Goal: Information Seeking & Learning: Find specific fact

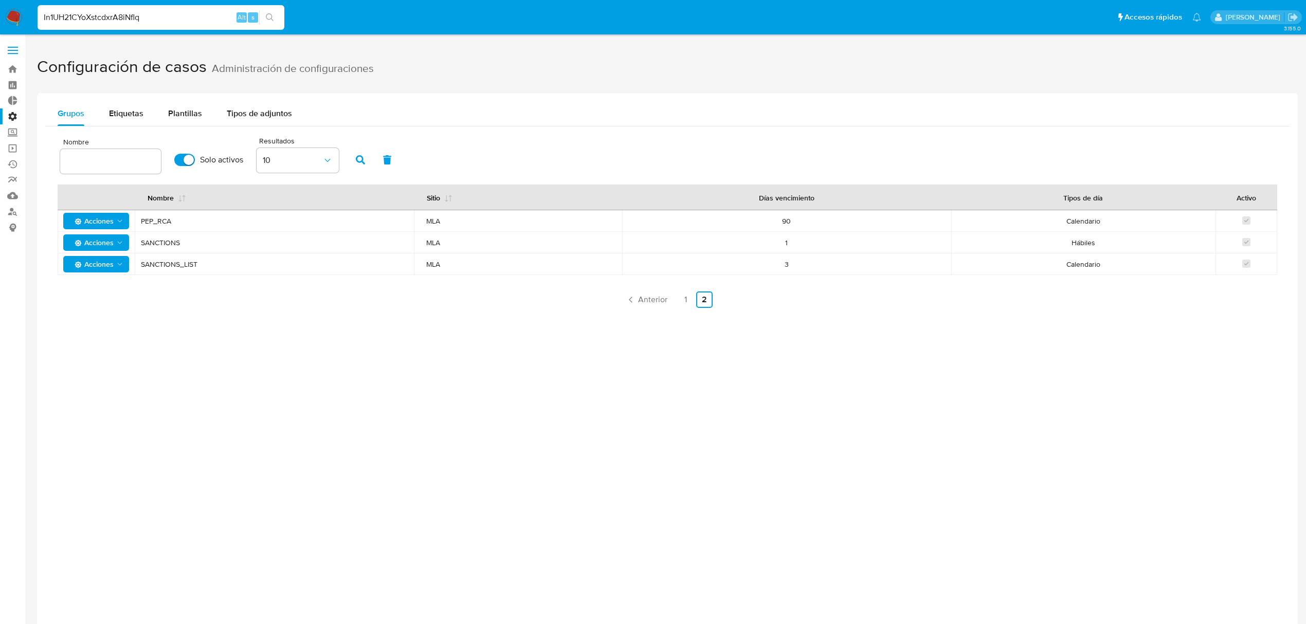
type input "In1UH21CYoXstcdxrA8iNflq"
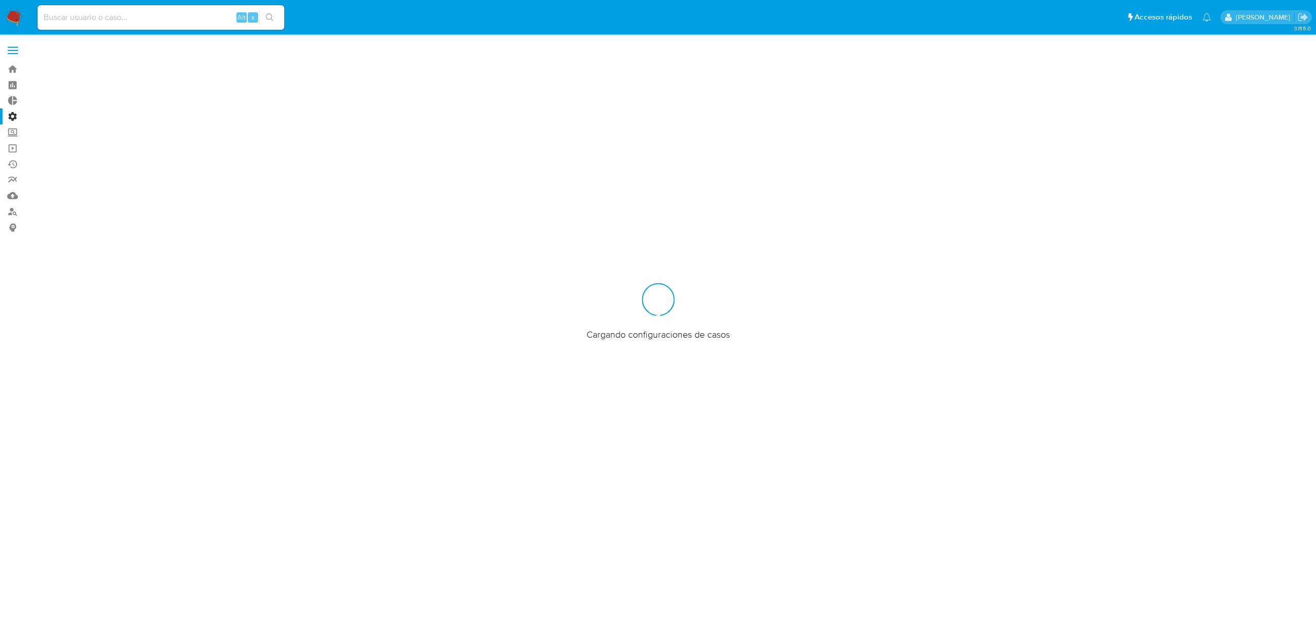
click at [86, 17] on input at bounding box center [161, 17] width 247 height 13
paste input "In1UH21CYoXstcdxrA8iNflq"
type input "In1UH21CYoXstcdxrA8iNflq"
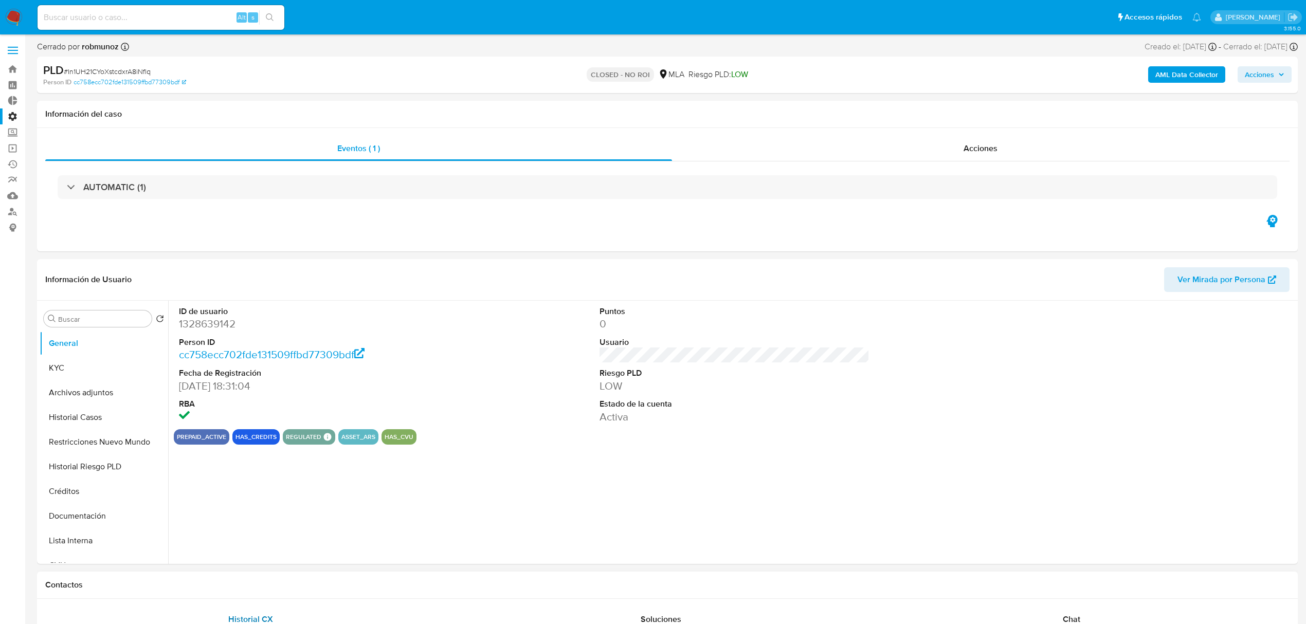
select select "10"
click at [384, 588] on h1 "Contactos" at bounding box center [667, 585] width 1244 height 10
click at [98, 335] on button "General" at bounding box center [100, 343] width 120 height 25
click at [104, 315] on input "Buscar" at bounding box center [102, 319] width 89 height 9
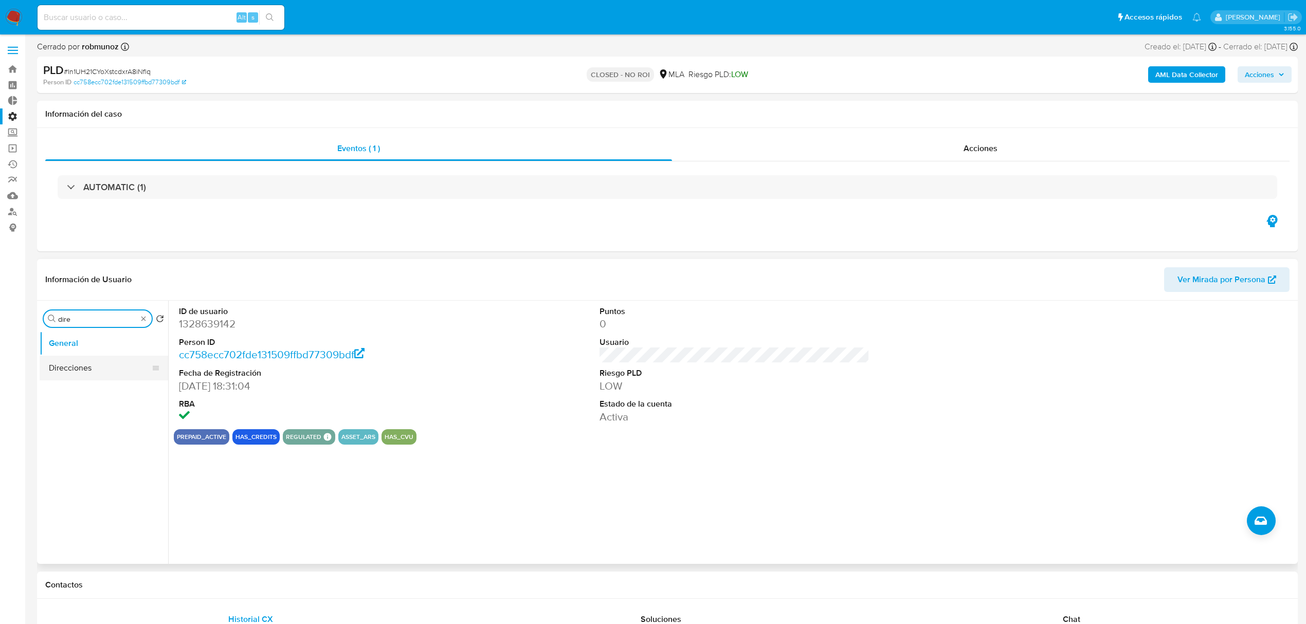
type input "dire"
click at [86, 367] on button "Direcciones" at bounding box center [100, 368] width 120 height 25
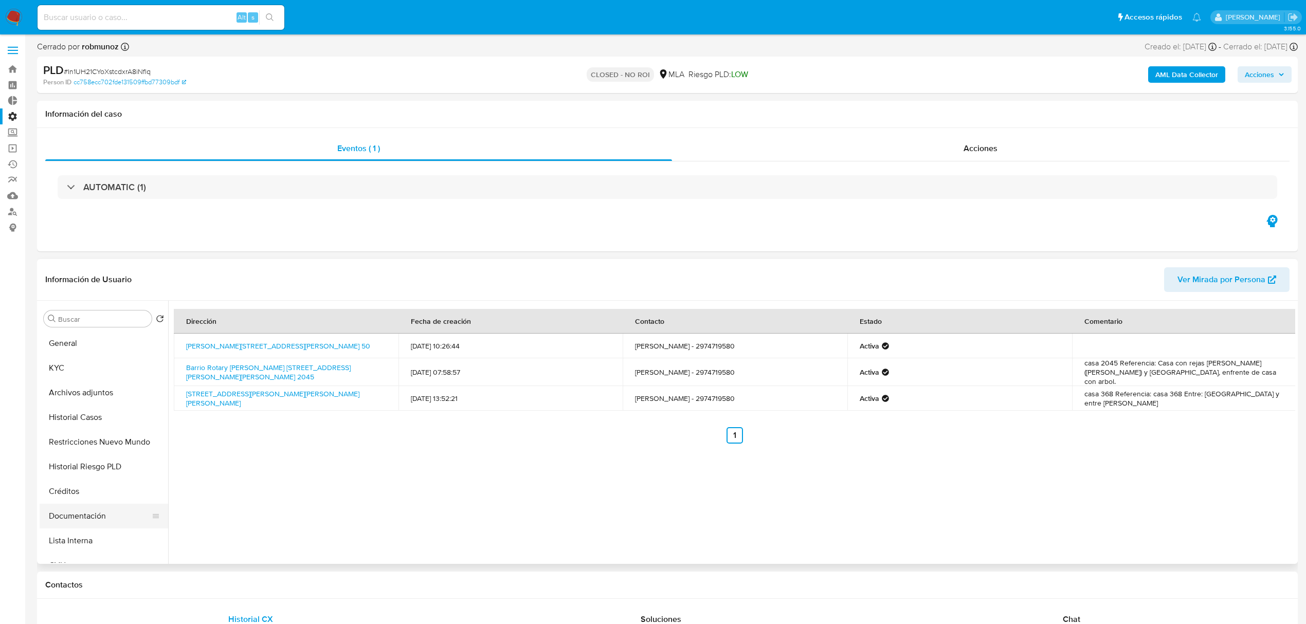
click at [99, 515] on button "Documentación" at bounding box center [100, 516] width 120 height 25
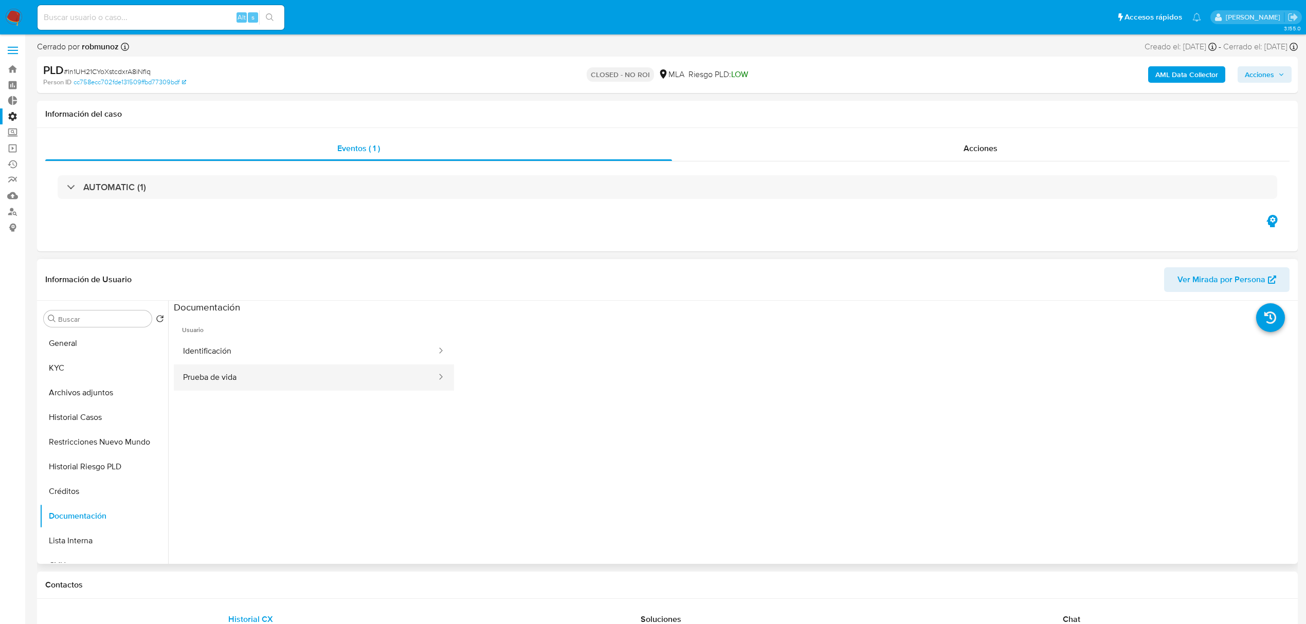
click at [305, 380] on button "Prueba de vida" at bounding box center [306, 378] width 264 height 26
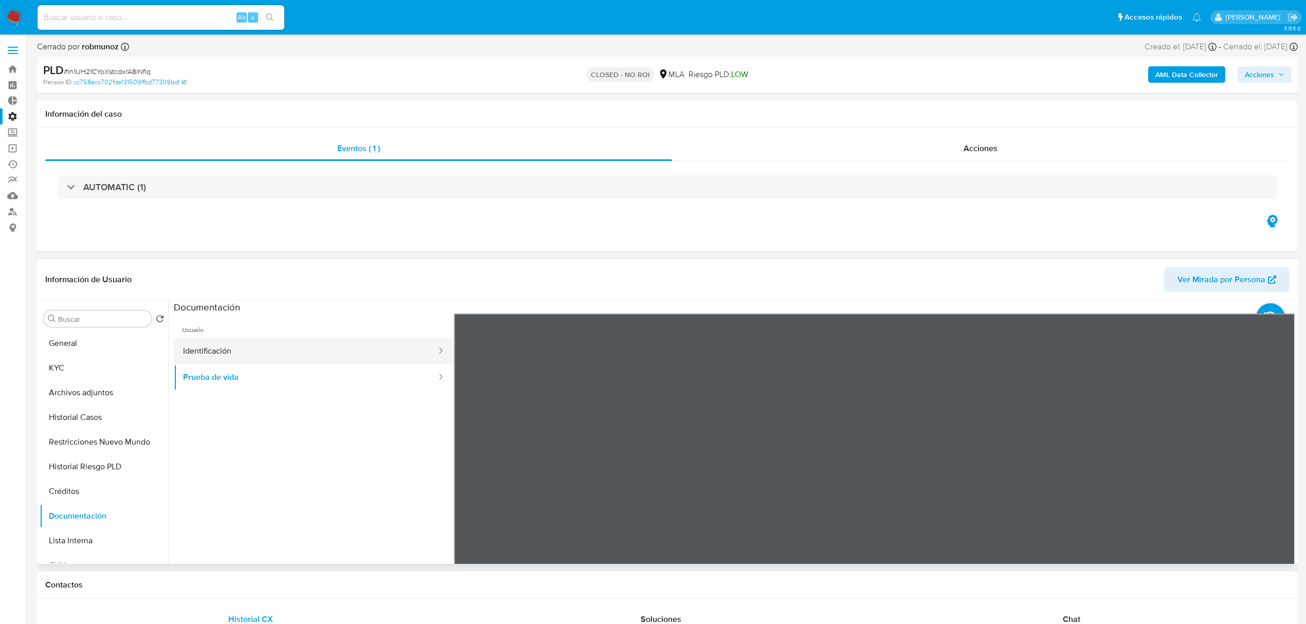
click at [327, 351] on button "Identificación" at bounding box center [306, 351] width 264 height 26
click at [1280, 479] on icon at bounding box center [1282, 480] width 21 height 21
click at [124, 319] on input "Buscar" at bounding box center [102, 319] width 89 height 9
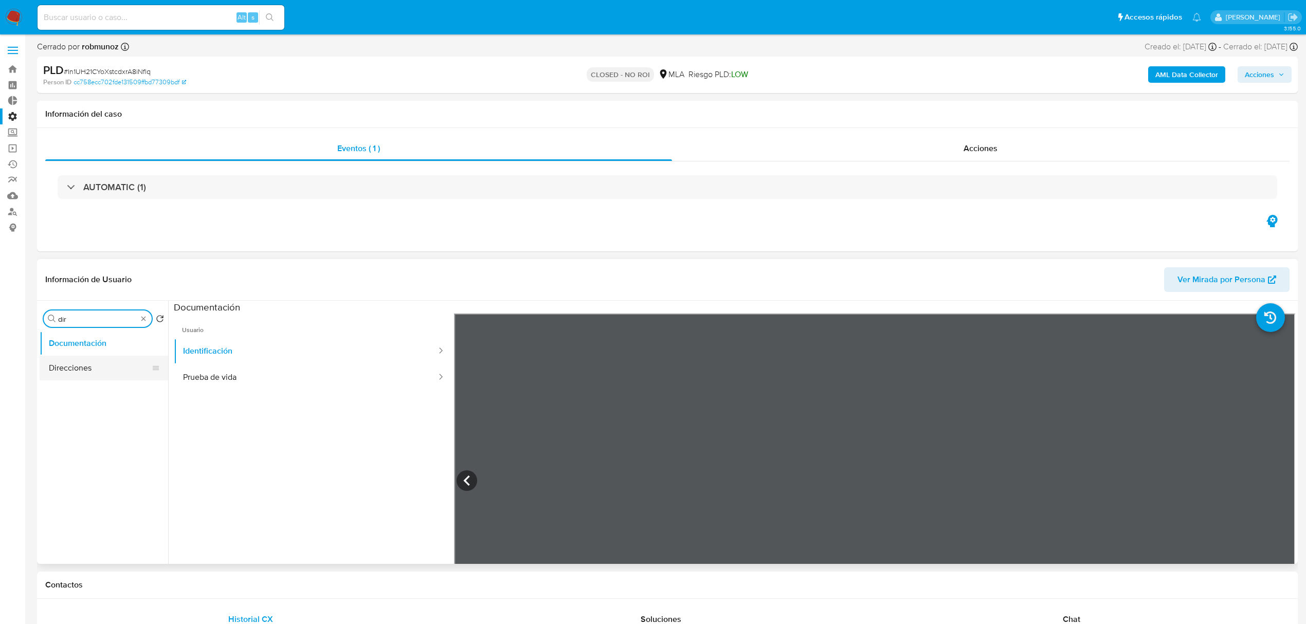
type input "dir"
click at [110, 362] on button "Direcciones" at bounding box center [104, 368] width 129 height 25
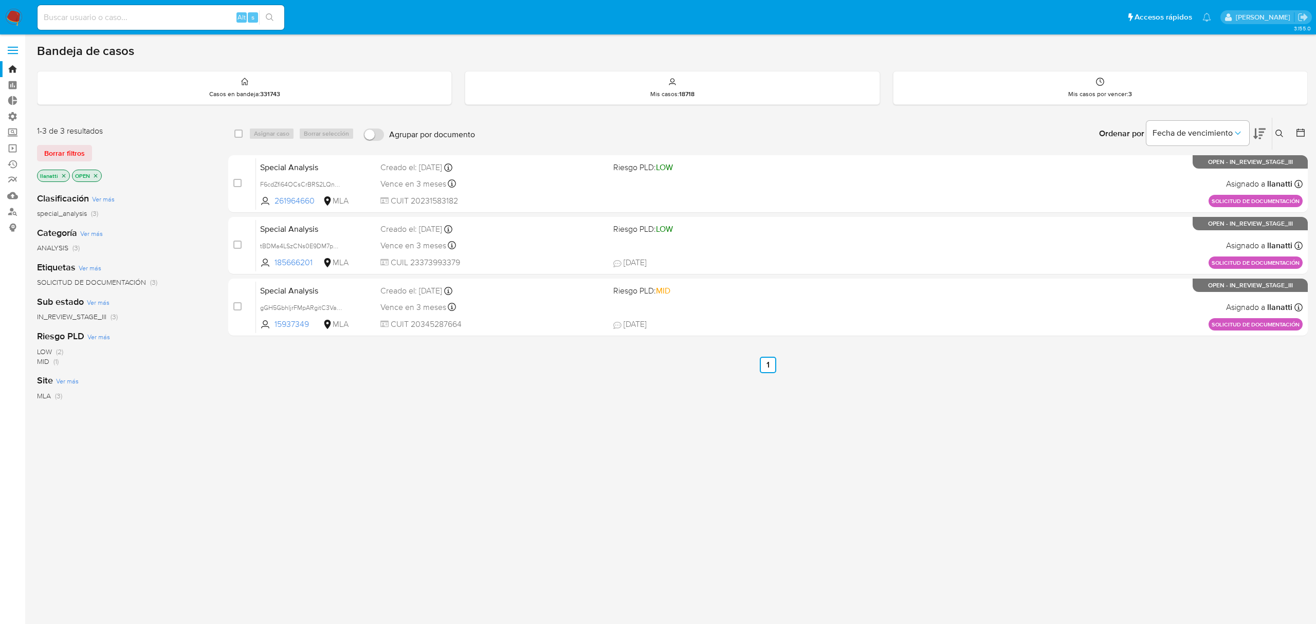
drag, startPoint x: 56, startPoint y: 159, endPoint x: 49, endPoint y: 160, distance: 6.4
click at [56, 158] on span "Borrar filtros" at bounding box center [64, 153] width 41 height 14
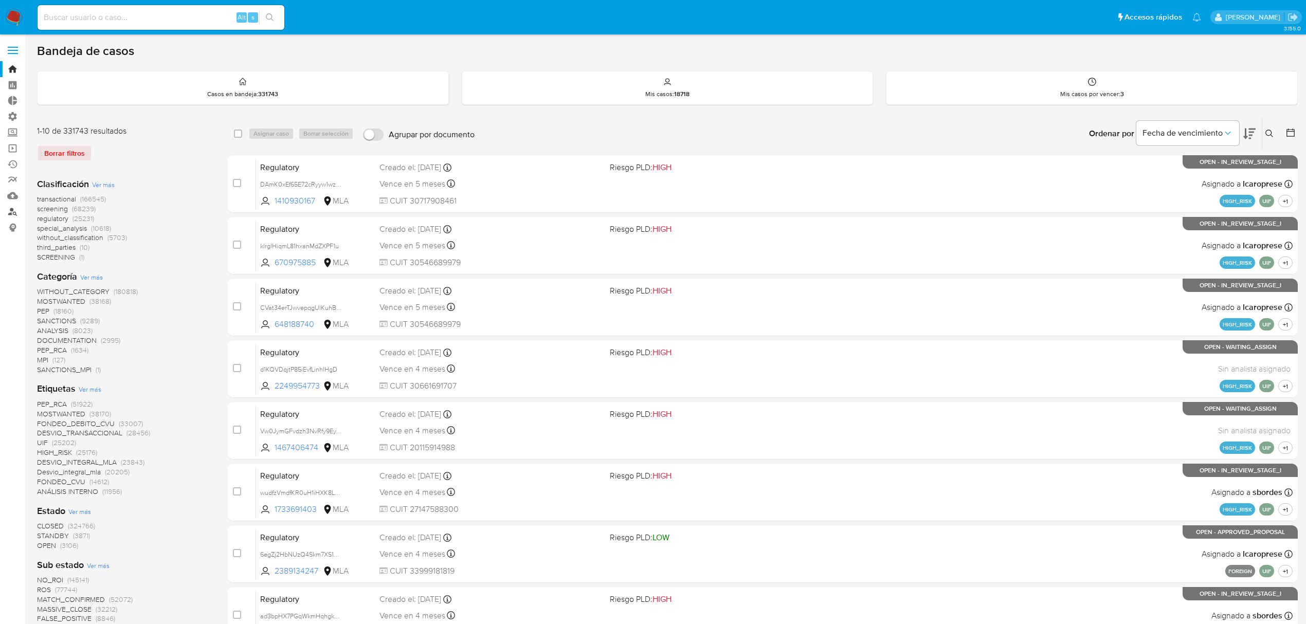
click at [12, 209] on link "Buscador de personas" at bounding box center [61, 212] width 122 height 16
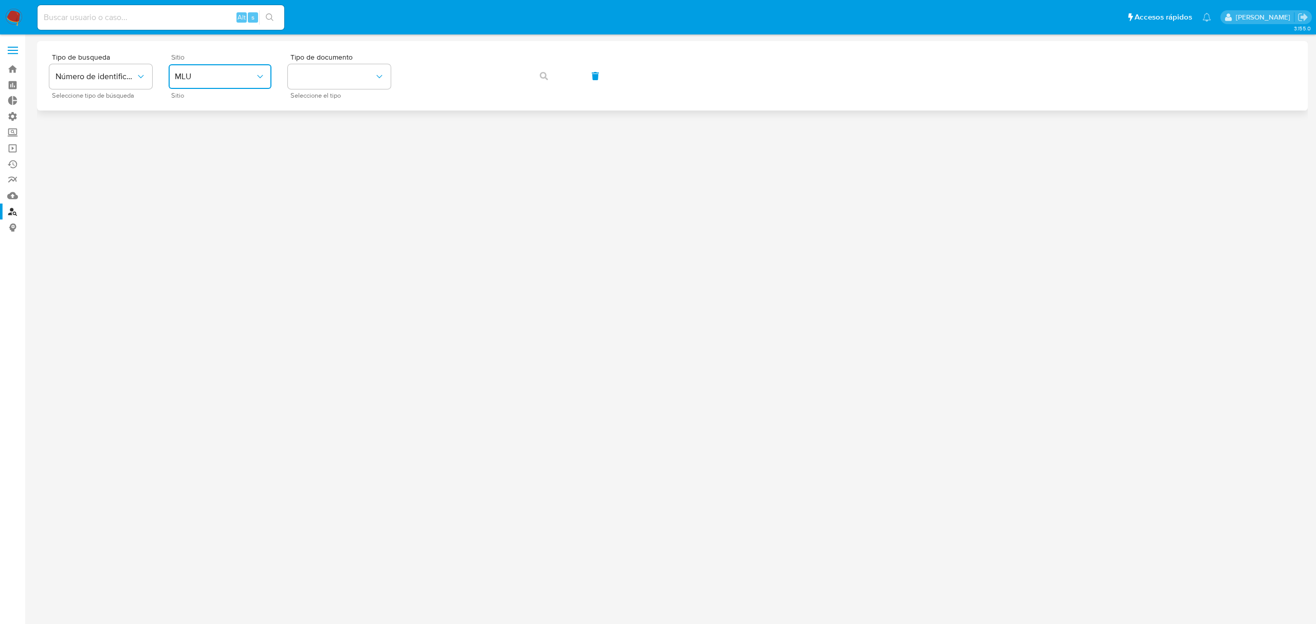
click at [233, 68] on button "MLU" at bounding box center [220, 76] width 103 height 25
click at [222, 131] on div "MLA" at bounding box center [217, 129] width 84 height 25
click at [364, 72] on button "identificationType" at bounding box center [339, 76] width 103 height 25
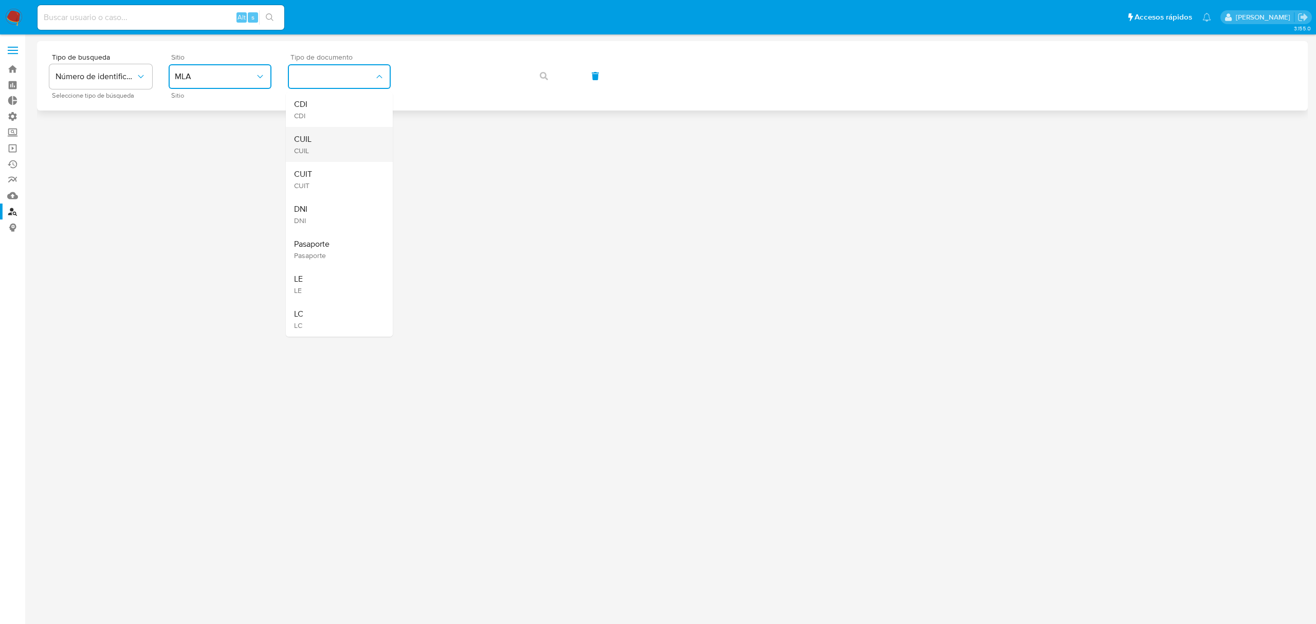
click at [362, 149] on div "CUIL CUIL" at bounding box center [336, 144] width 84 height 35
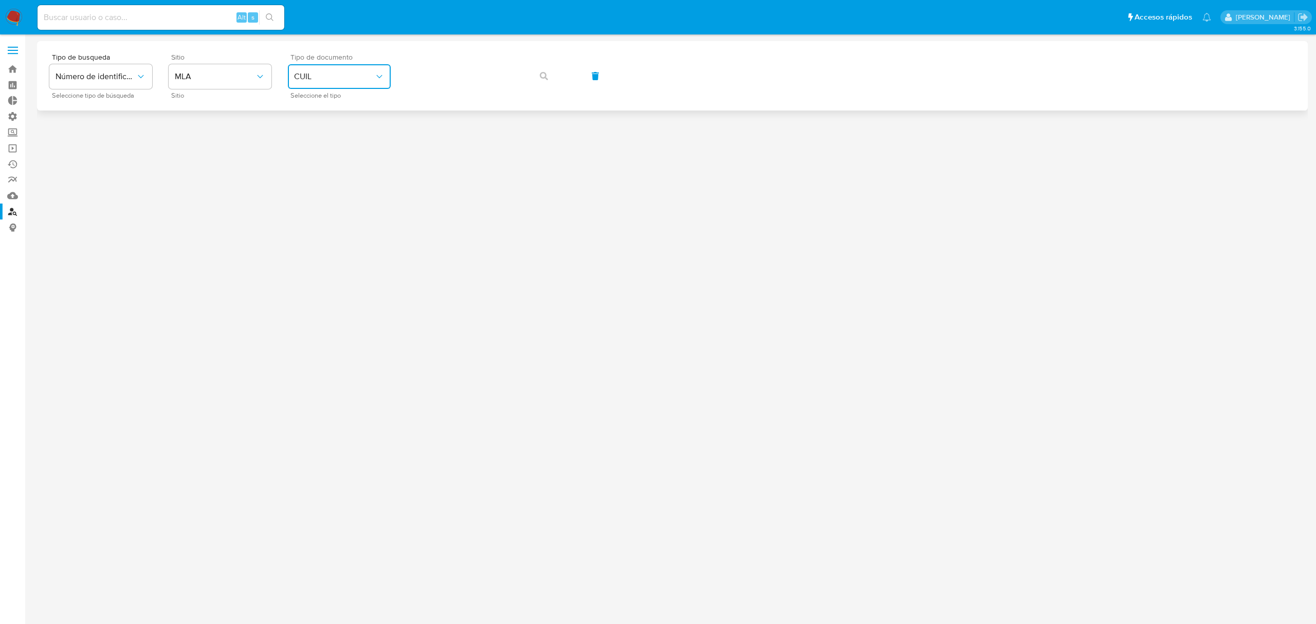
click at [336, 77] on span "CUIL" at bounding box center [334, 76] width 80 height 10
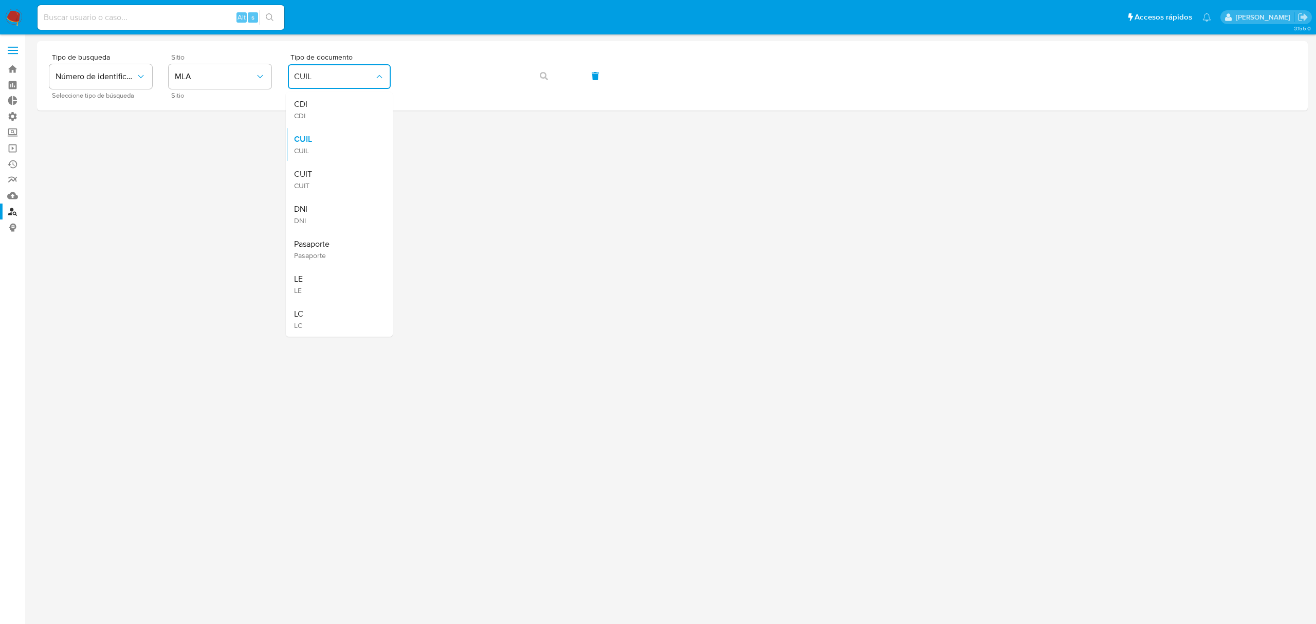
drag, startPoint x: 333, startPoint y: 184, endPoint x: 402, endPoint y: 123, distance: 91.1
click at [333, 183] on div "CUIT CUIT" at bounding box center [336, 179] width 84 height 35
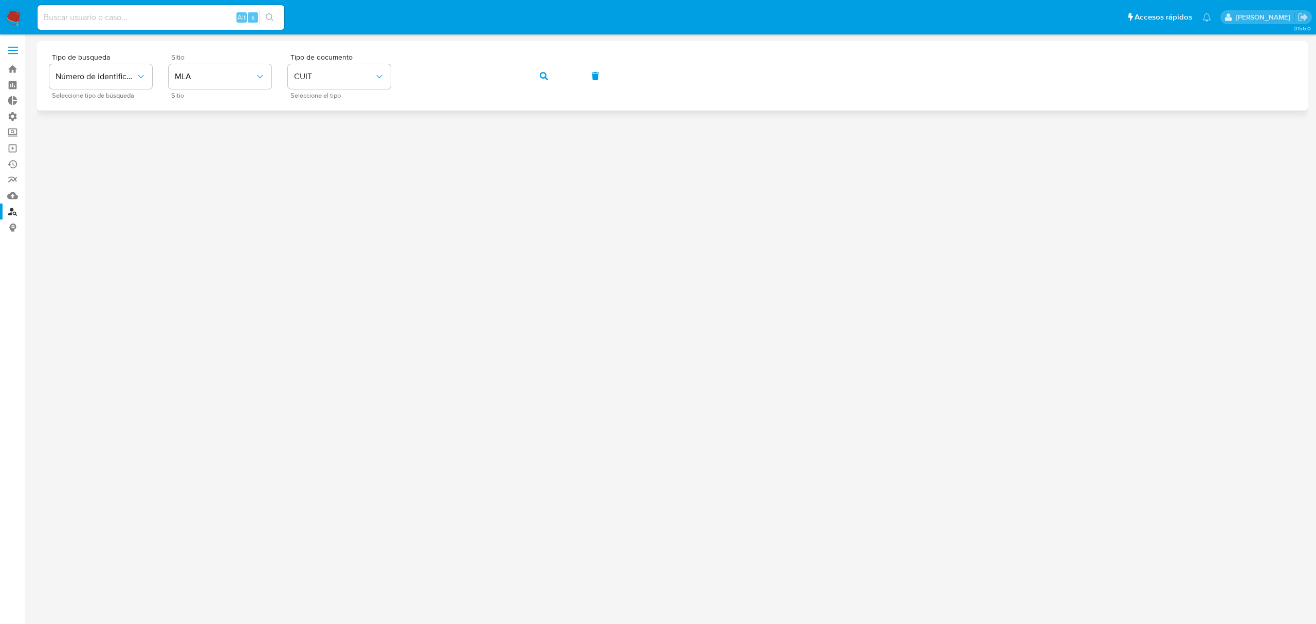
click at [539, 74] on button "button" at bounding box center [543, 76] width 35 height 25
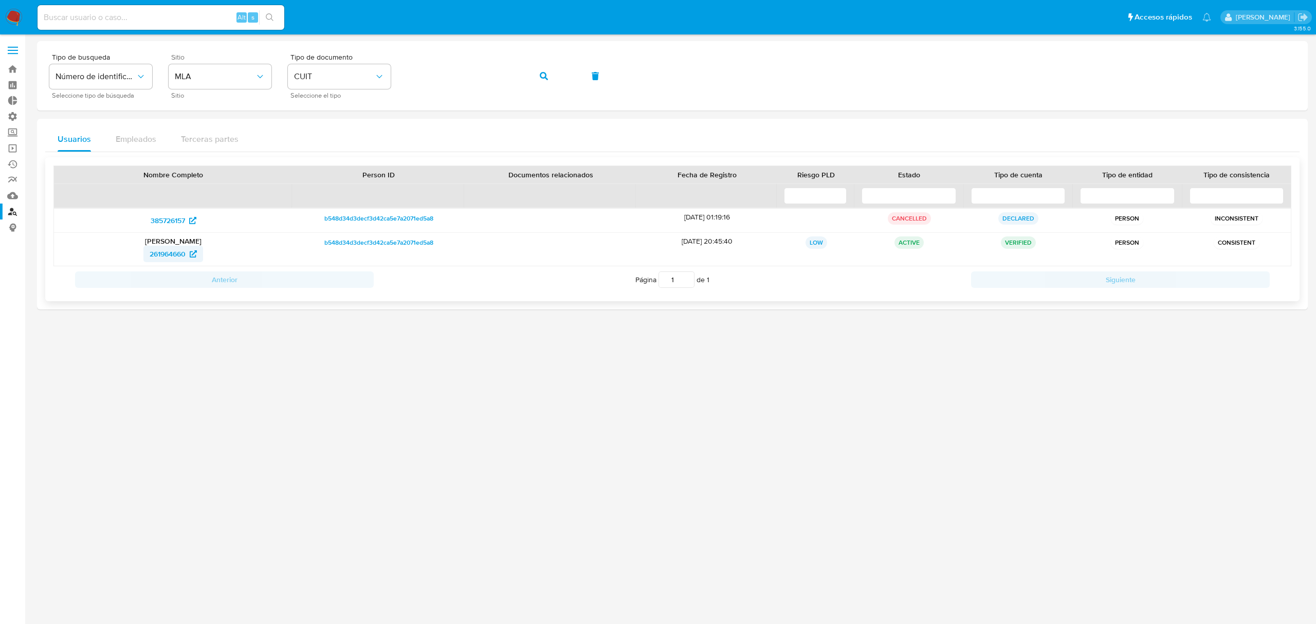
click at [168, 255] on span "261964660" at bounding box center [168, 254] width 36 height 16
click at [134, 21] on input at bounding box center [161, 17] width 247 height 13
paste input "De8rC1VdSzC2PdrlQBQ5OyDs"
type input "De8rC1VdSzC2PdrlQBQ5OyDs"
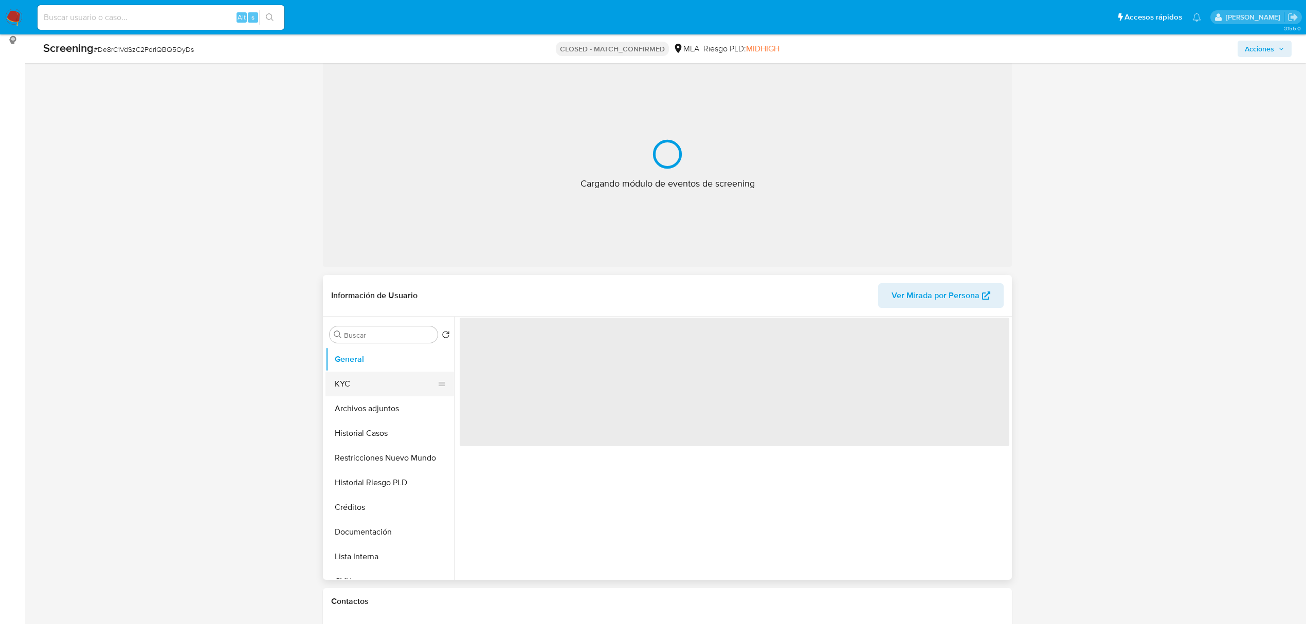
scroll to position [206, 0]
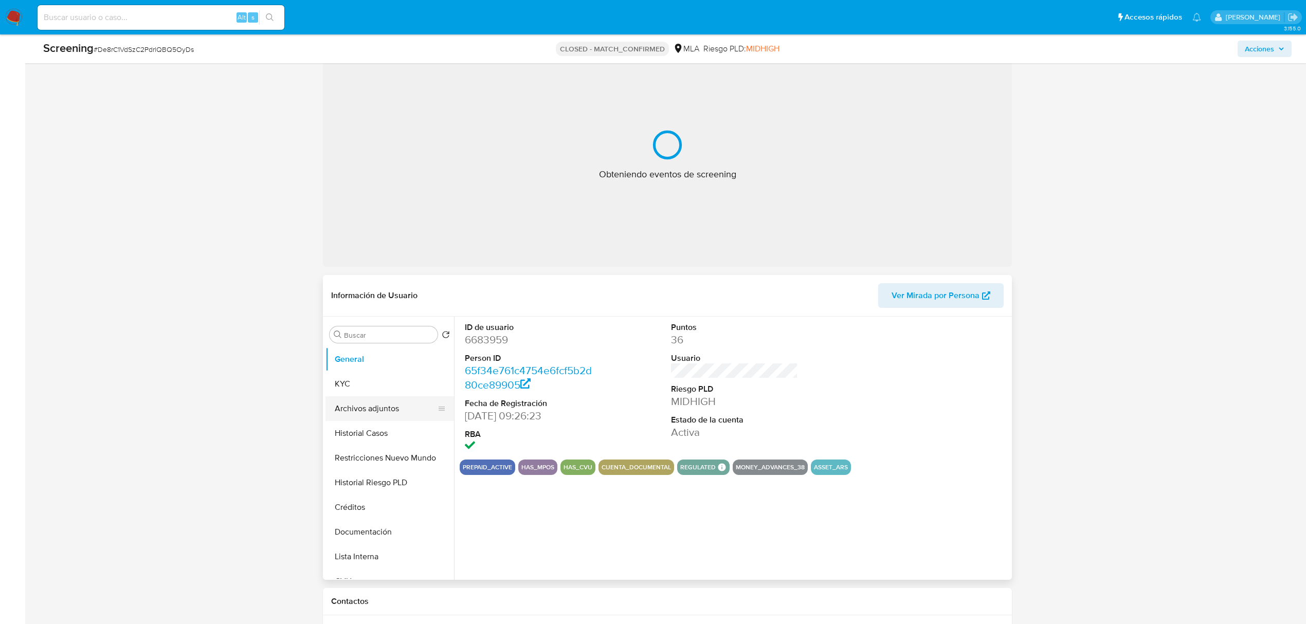
select select "10"
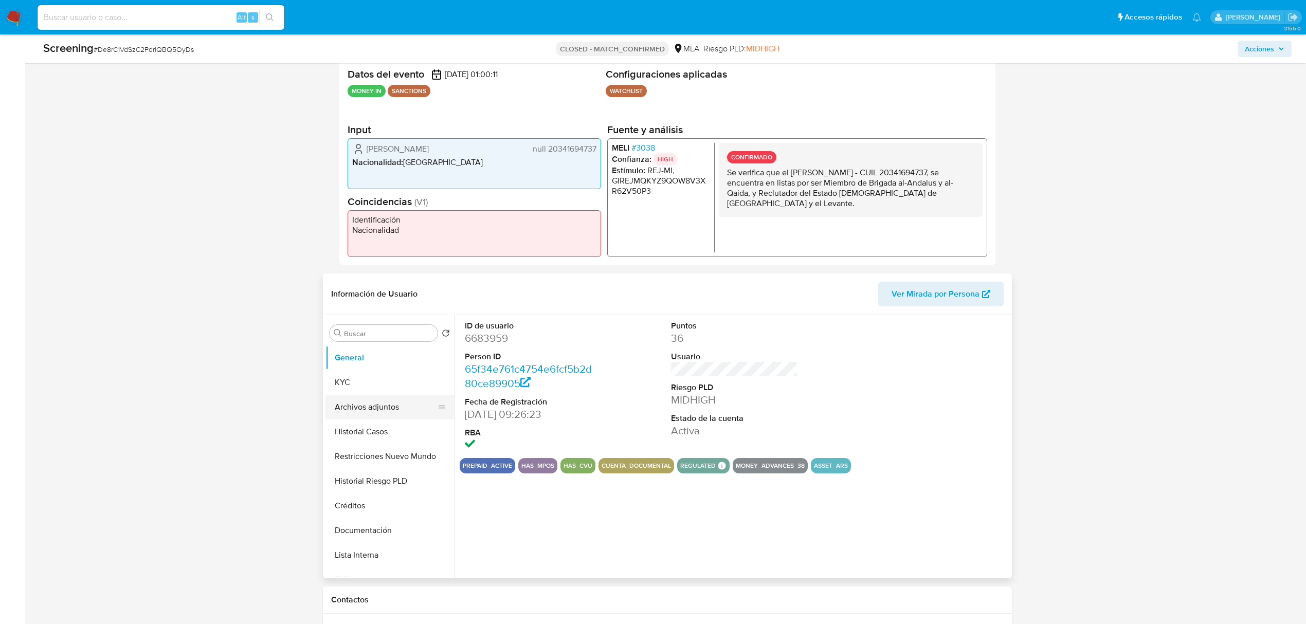
click at [389, 402] on button "Archivos adjuntos" at bounding box center [385, 407] width 120 height 25
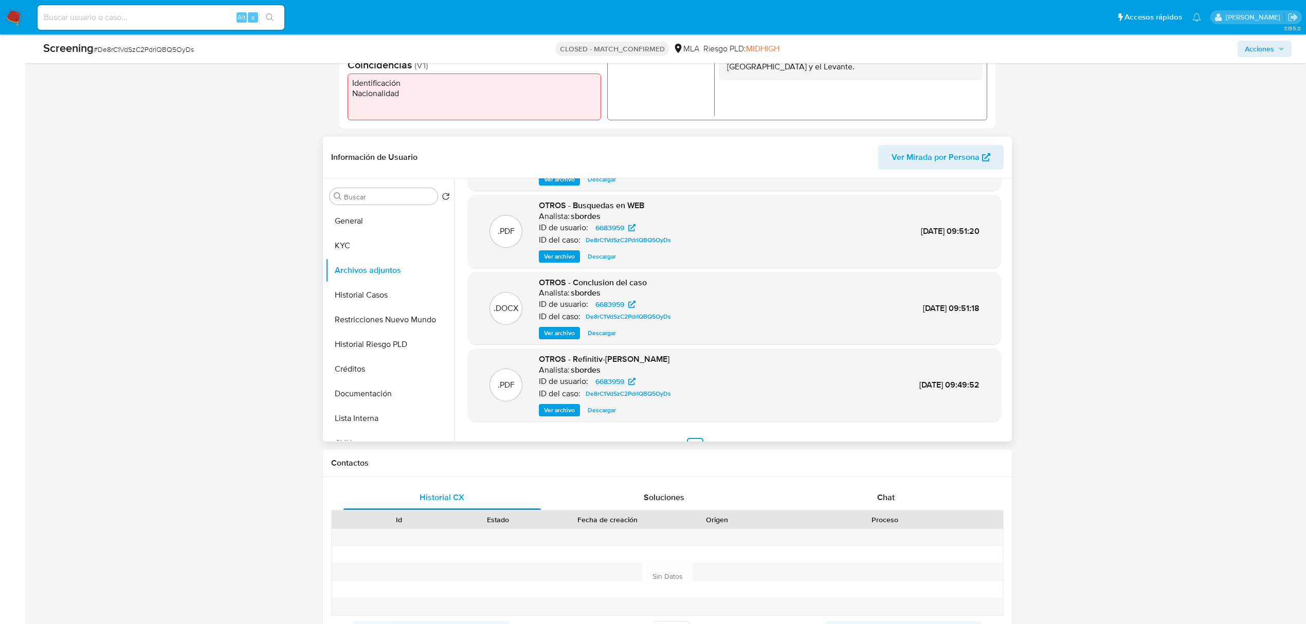
scroll to position [86, 0]
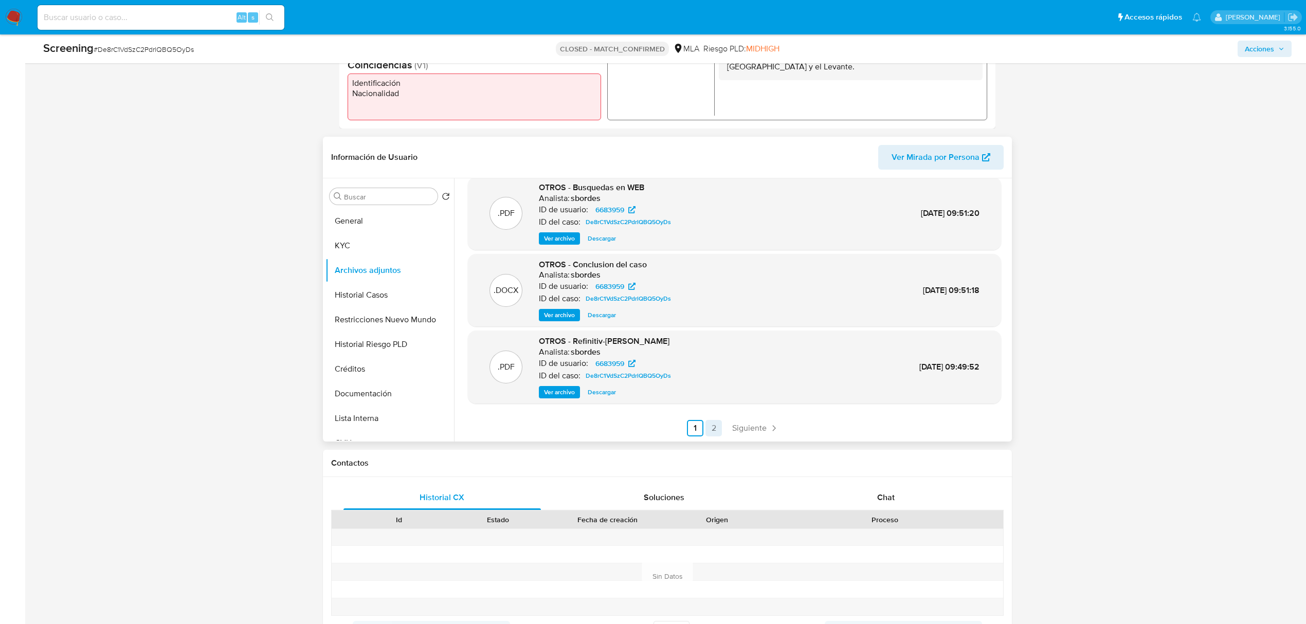
click at [706, 434] on link "2" at bounding box center [713, 428] width 16 height 16
click at [747, 432] on link "1" at bounding box center [752, 428] width 16 height 16
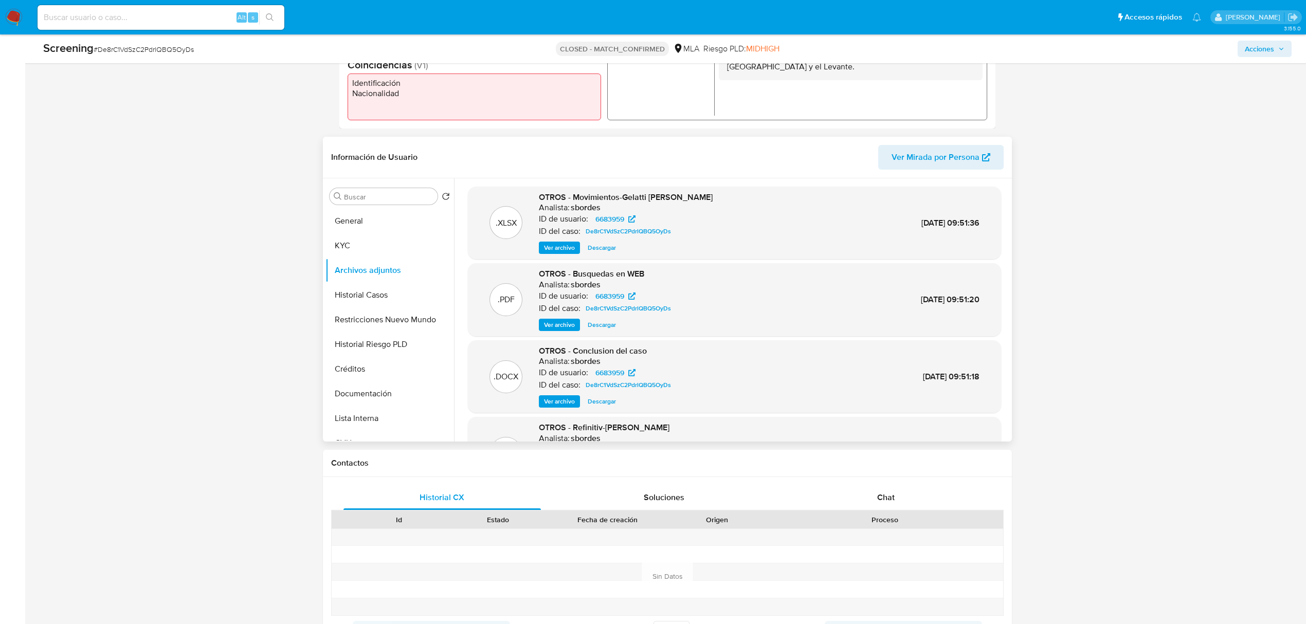
scroll to position [68, 0]
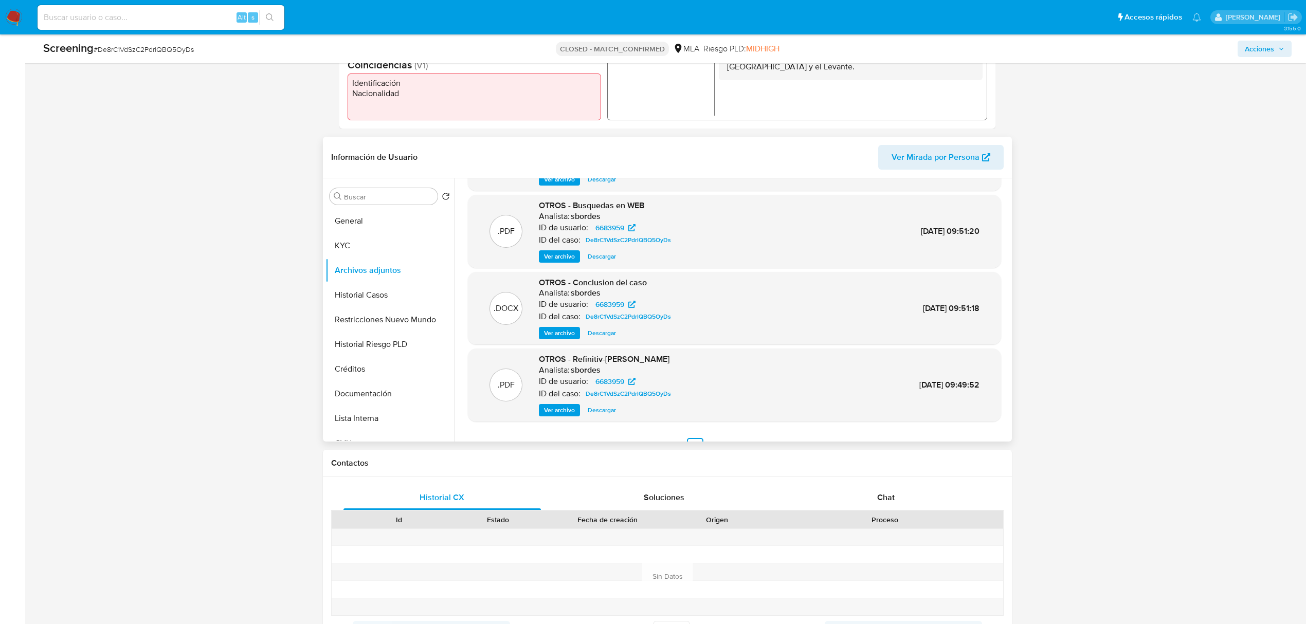
click at [563, 332] on span "Ver archivo" at bounding box center [559, 333] width 31 height 10
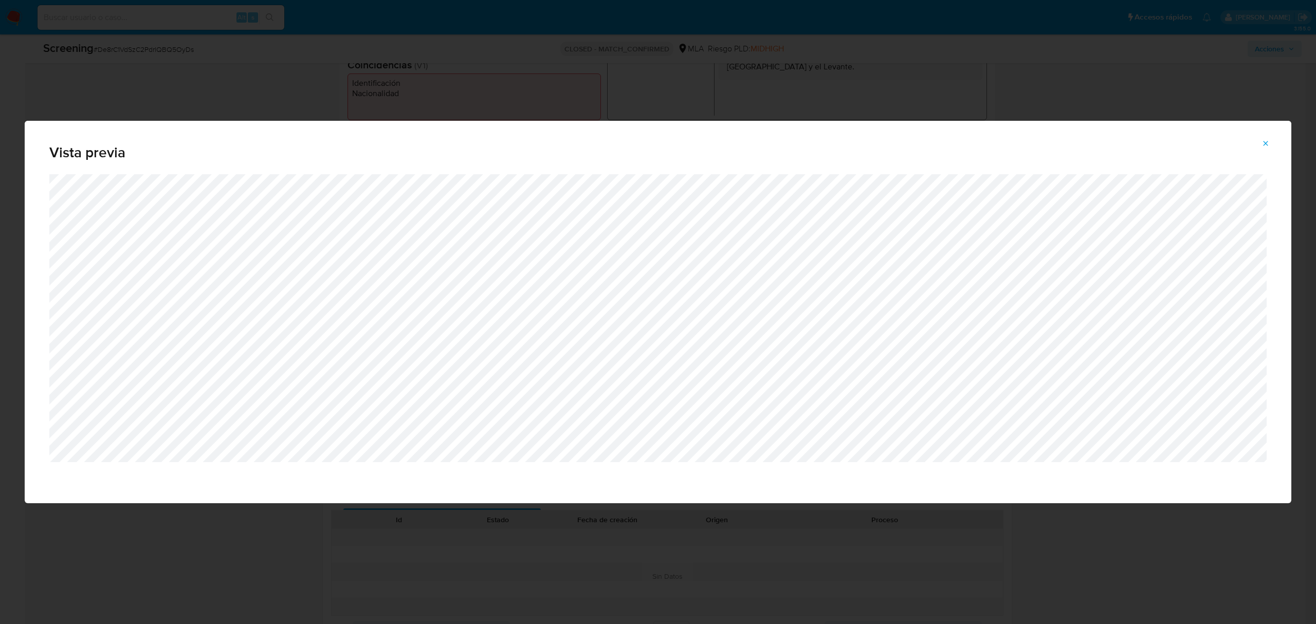
click at [1264, 142] on icon "Attachment preview" at bounding box center [1266, 143] width 5 height 5
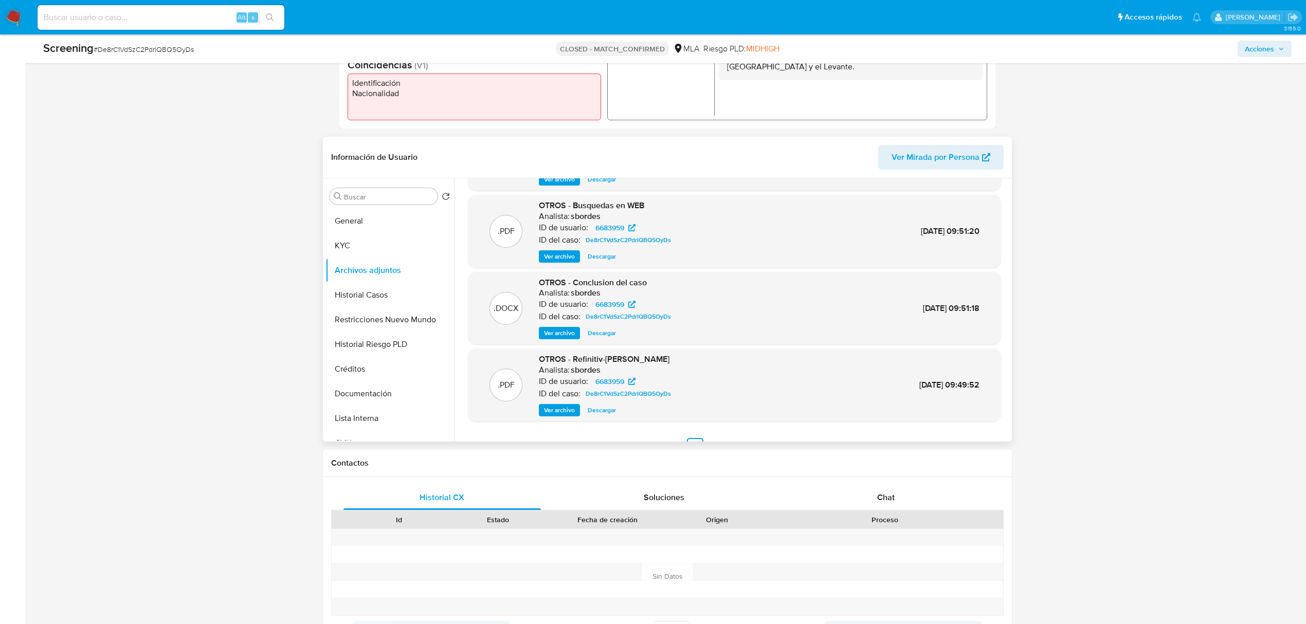
click at [607, 334] on span "Descargar" at bounding box center [602, 333] width 28 height 10
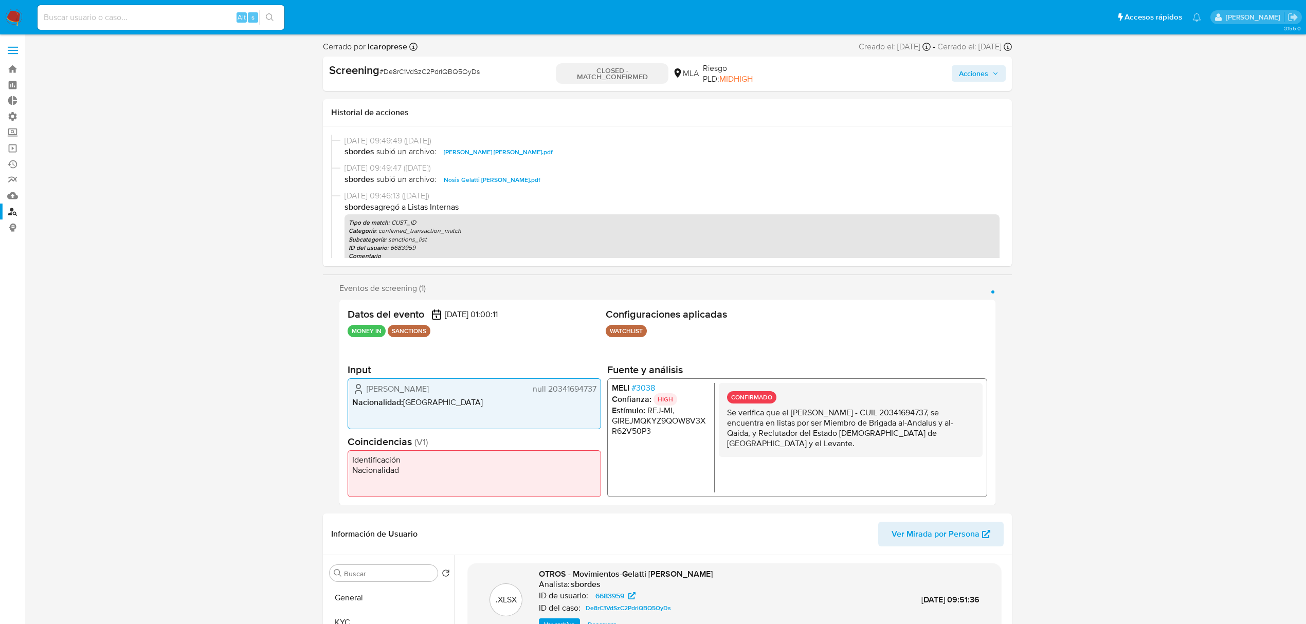
scroll to position [274, 0]
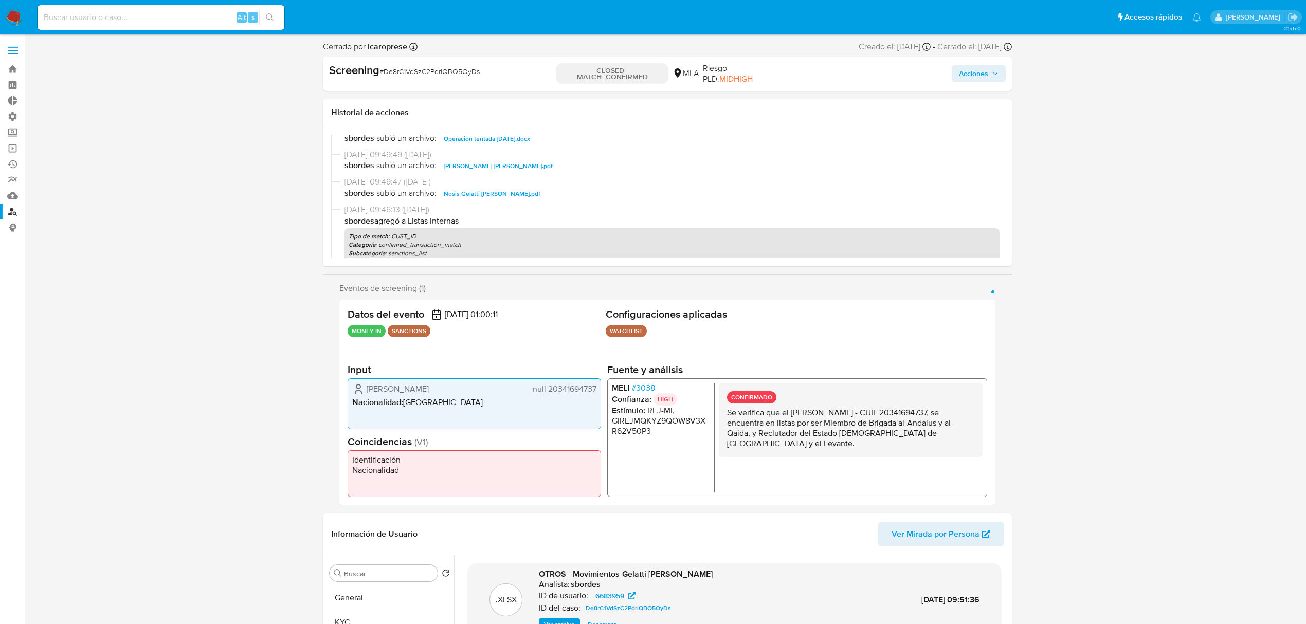
click at [513, 191] on span "Nosis Gelatti Alejandro Walter.pdf" at bounding box center [492, 194] width 97 height 12
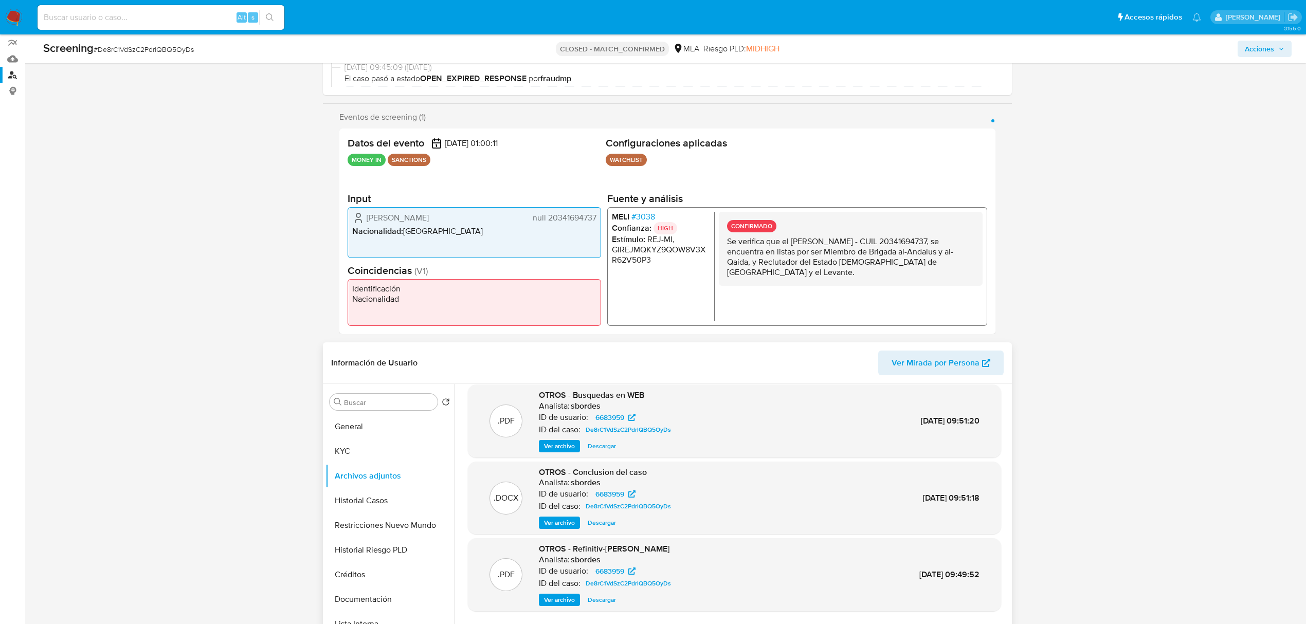
scroll to position [86, 0]
click at [362, 462] on button "KYC" at bounding box center [385, 451] width 120 height 25
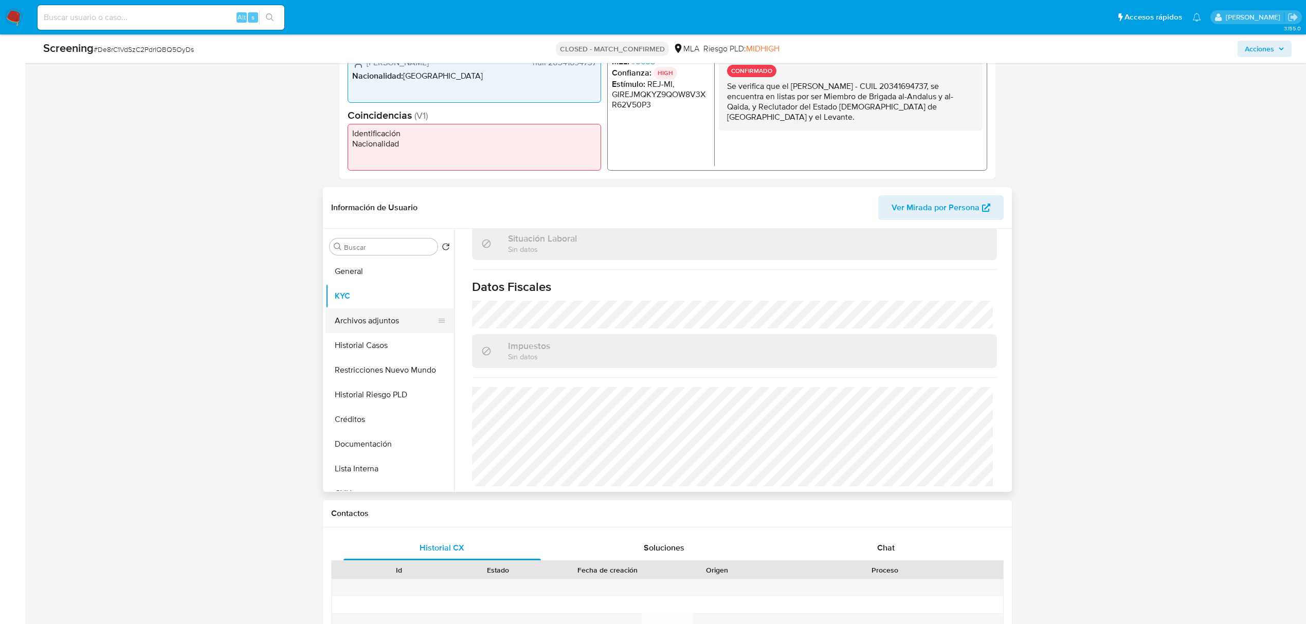
scroll to position [290, 0]
click at [365, 436] on button "Documentación" at bounding box center [385, 445] width 120 height 25
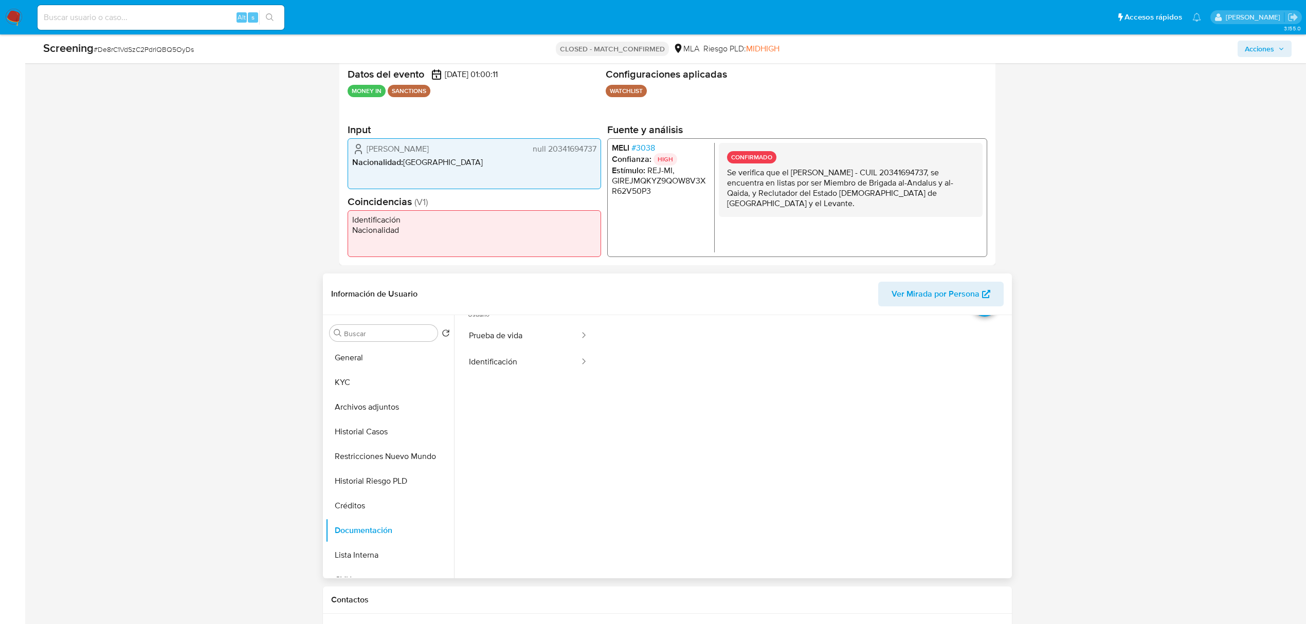
scroll to position [0, 0]
click at [554, 391] on button "Identificación" at bounding box center [520, 392] width 121 height 26
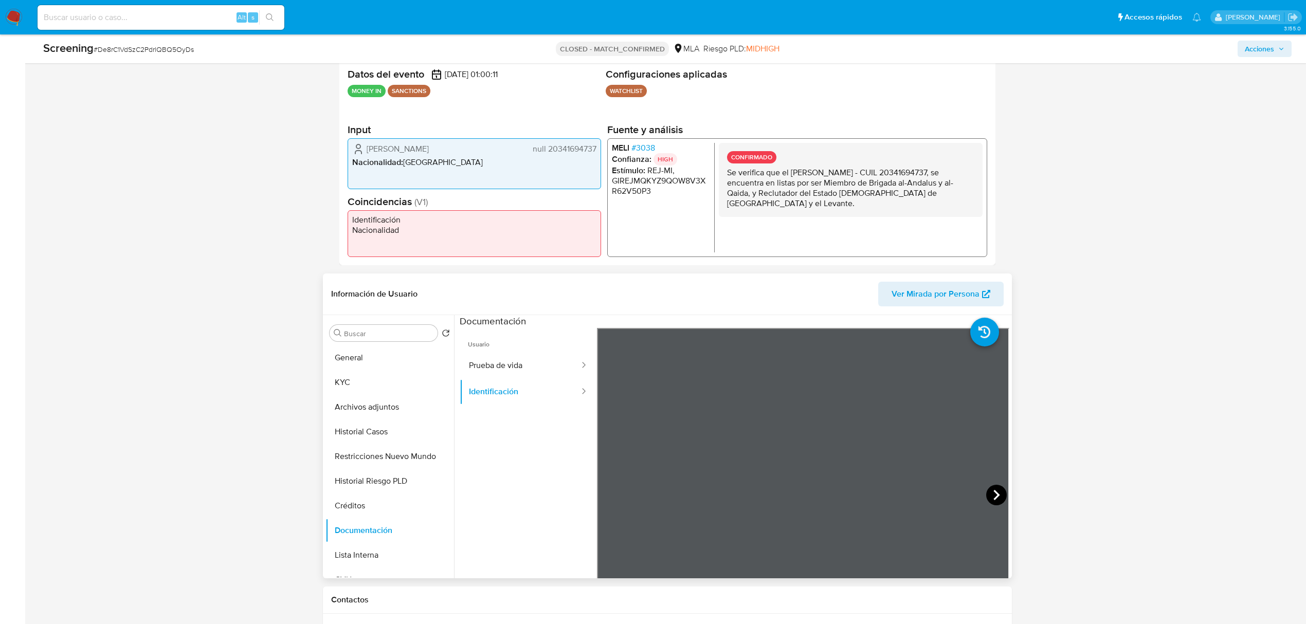
click at [987, 495] on icon at bounding box center [996, 495] width 21 height 21
click at [373, 375] on button "KYC" at bounding box center [385, 382] width 120 height 25
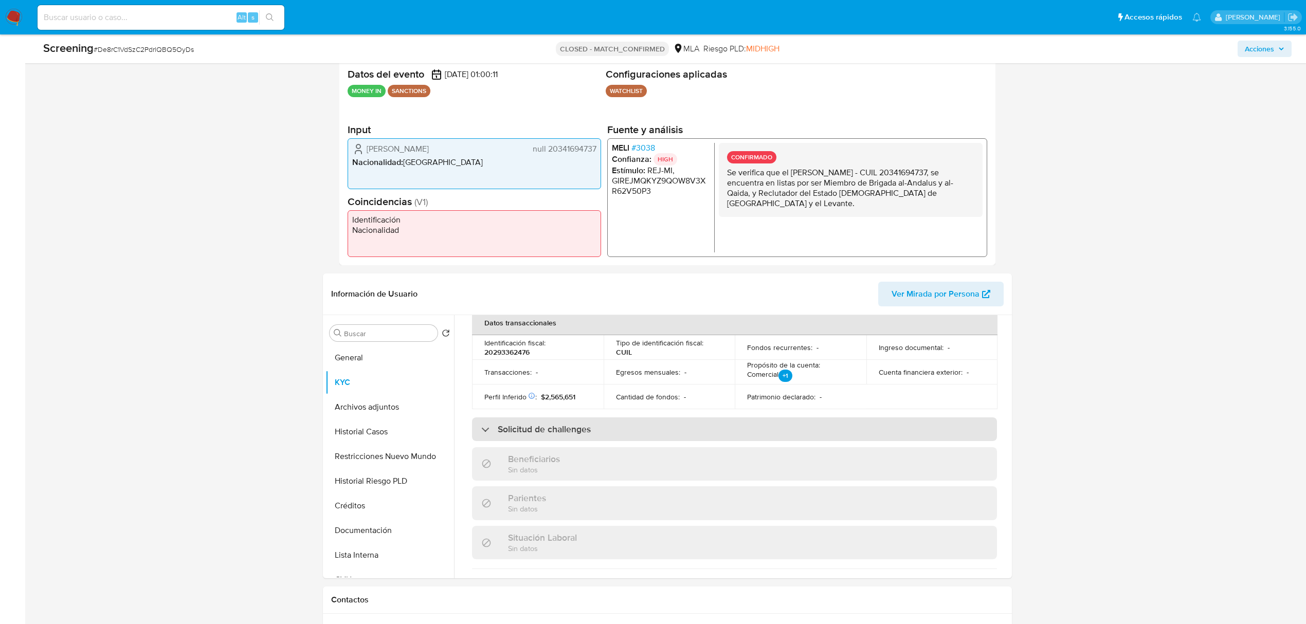
scroll to position [342, 0]
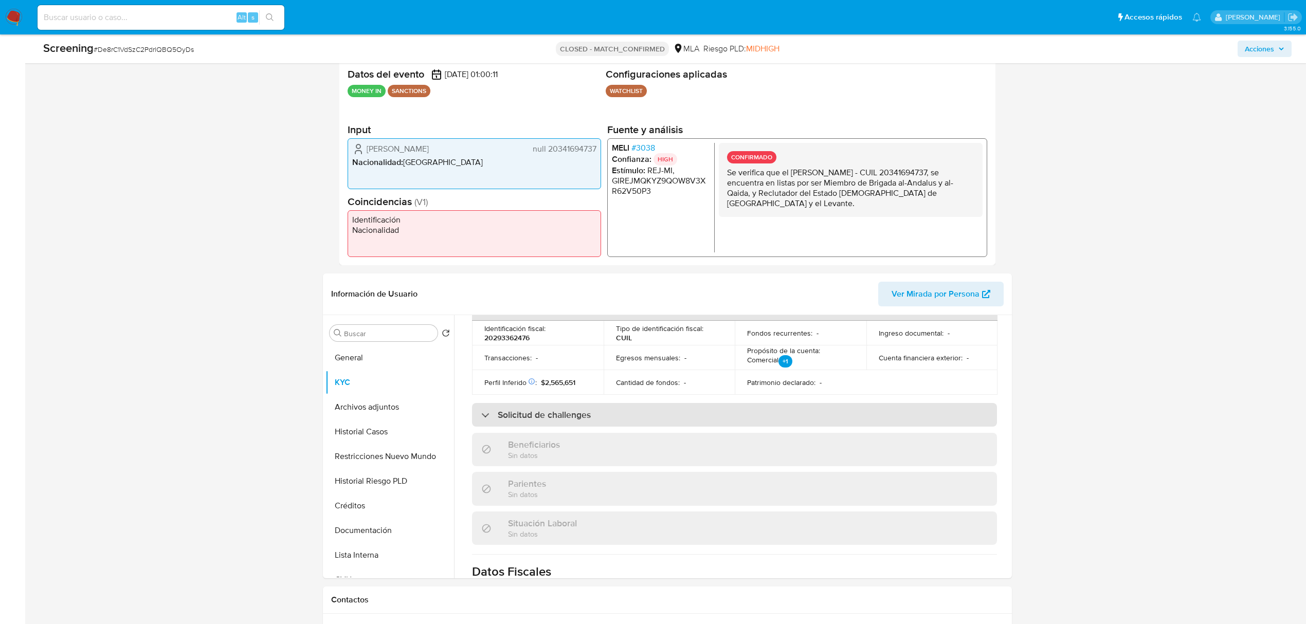
click at [577, 410] on h3 "Solicitud de challenges" at bounding box center [544, 414] width 93 height 11
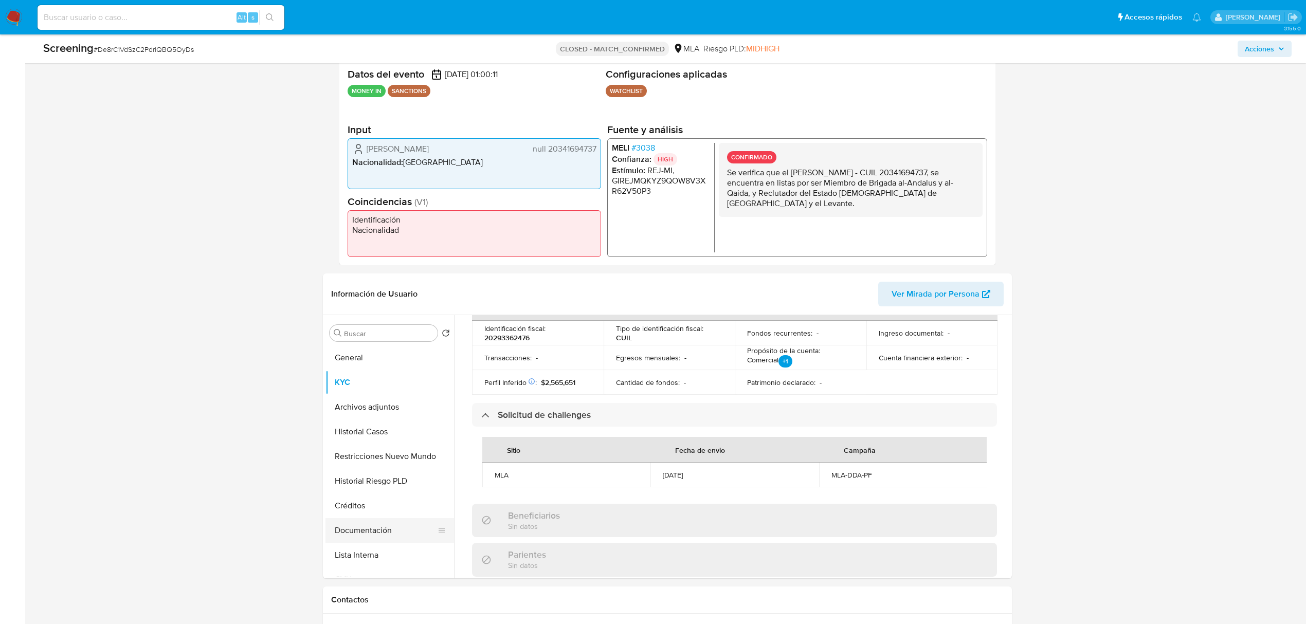
click at [375, 536] on button "Documentación" at bounding box center [385, 530] width 120 height 25
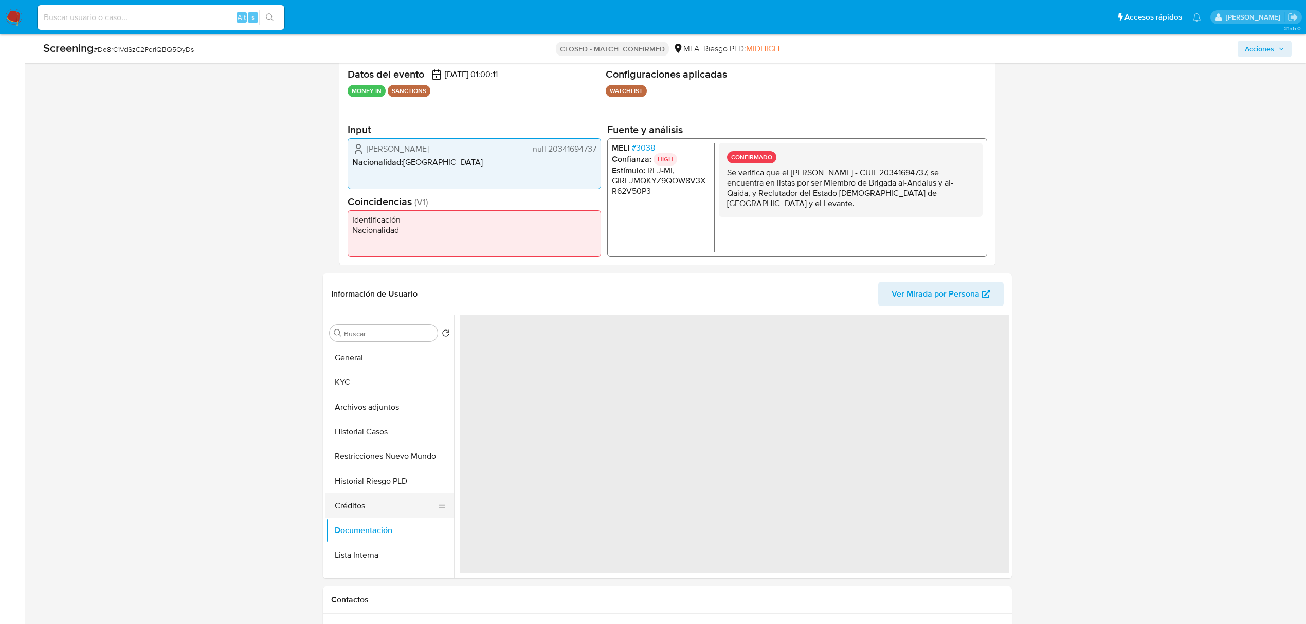
scroll to position [0, 0]
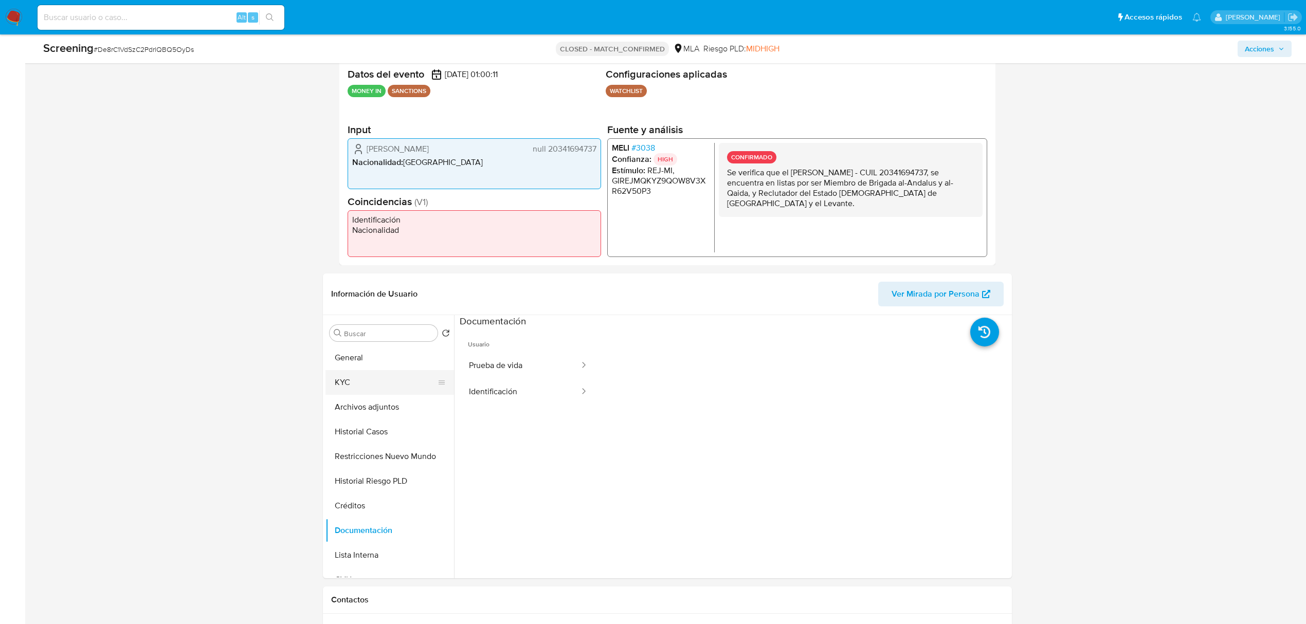
click at [375, 384] on button "KYC" at bounding box center [385, 382] width 120 height 25
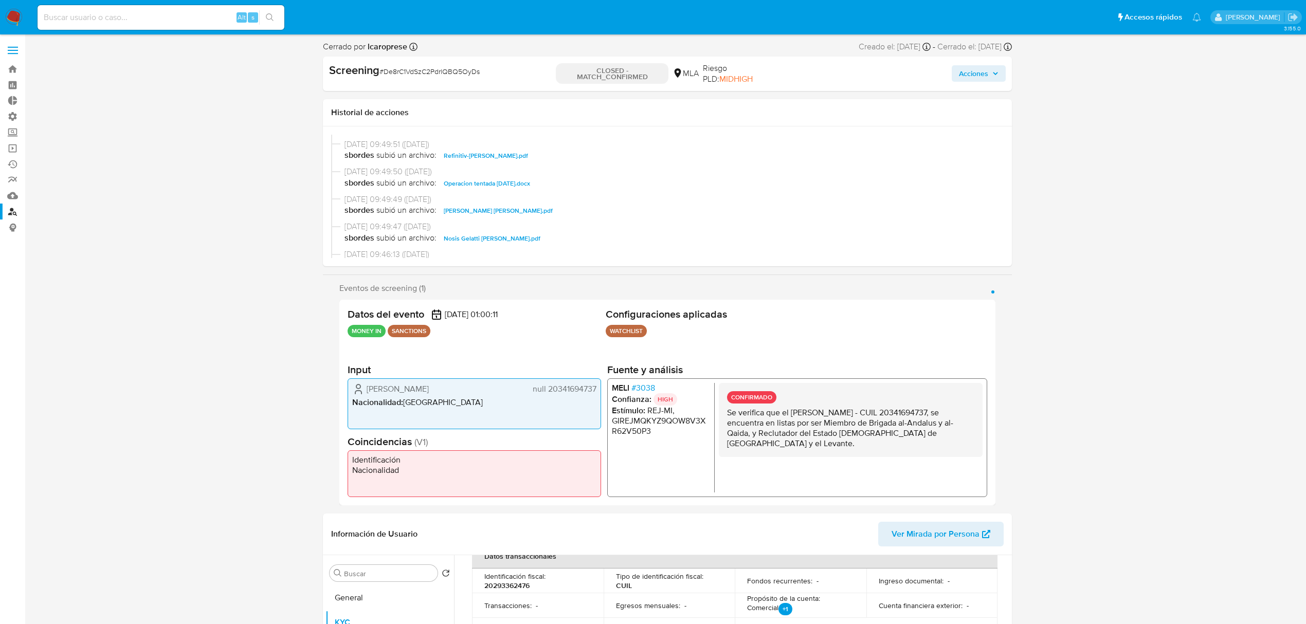
scroll to position [206, 0]
click at [506, 204] on span "Operacion tentada 11-01-2025.docx" at bounding box center [487, 207] width 86 height 12
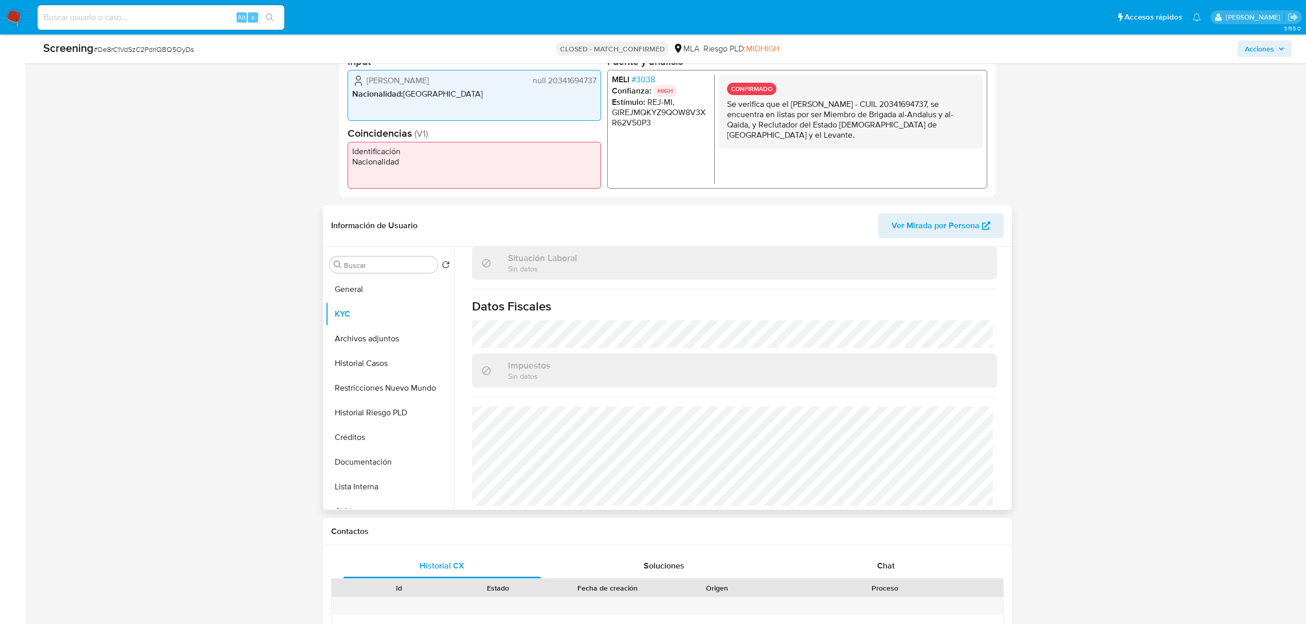
scroll to position [541, 0]
drag, startPoint x: 879, startPoint y: 553, endPoint x: 875, endPoint y: 567, distance: 14.0
click at [879, 557] on div "Chat" at bounding box center [885, 566] width 197 height 25
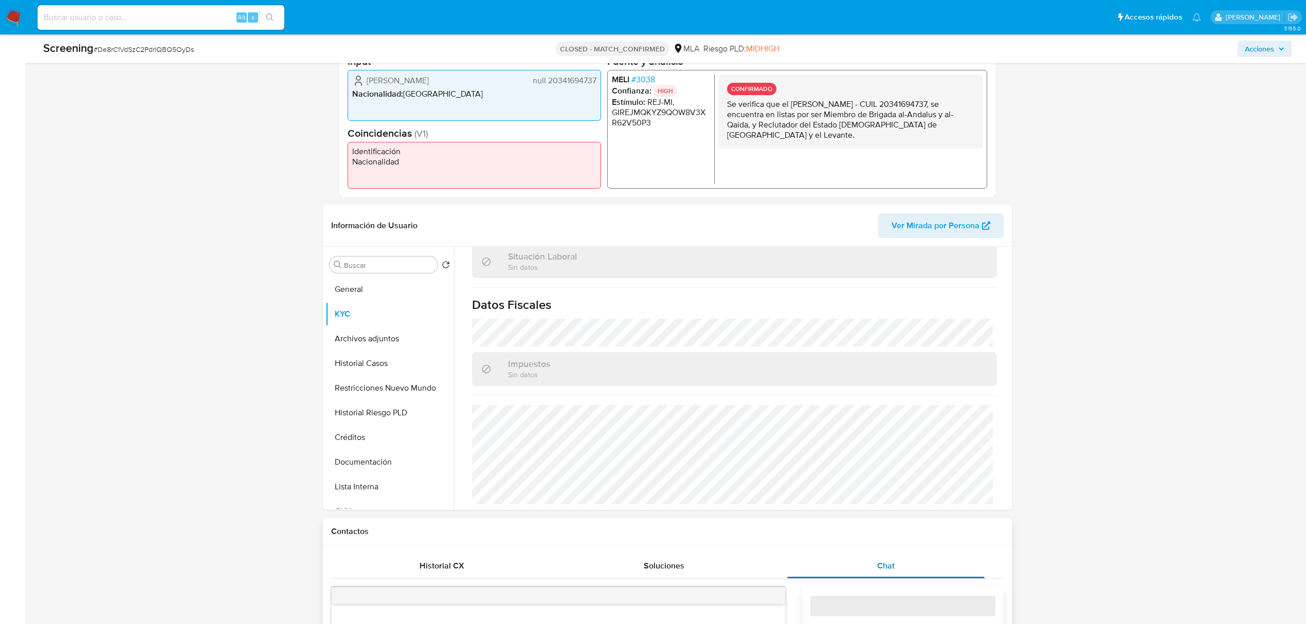
click at [875, 567] on div "Chat" at bounding box center [885, 566] width 197 height 25
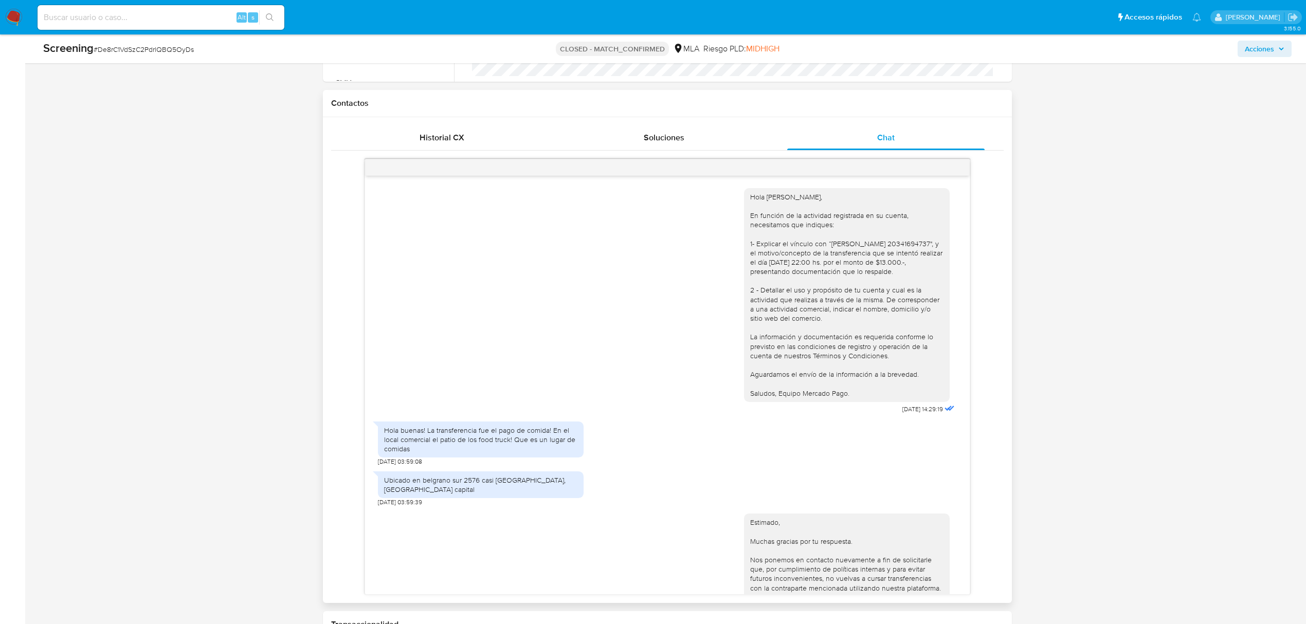
scroll to position [685, 0]
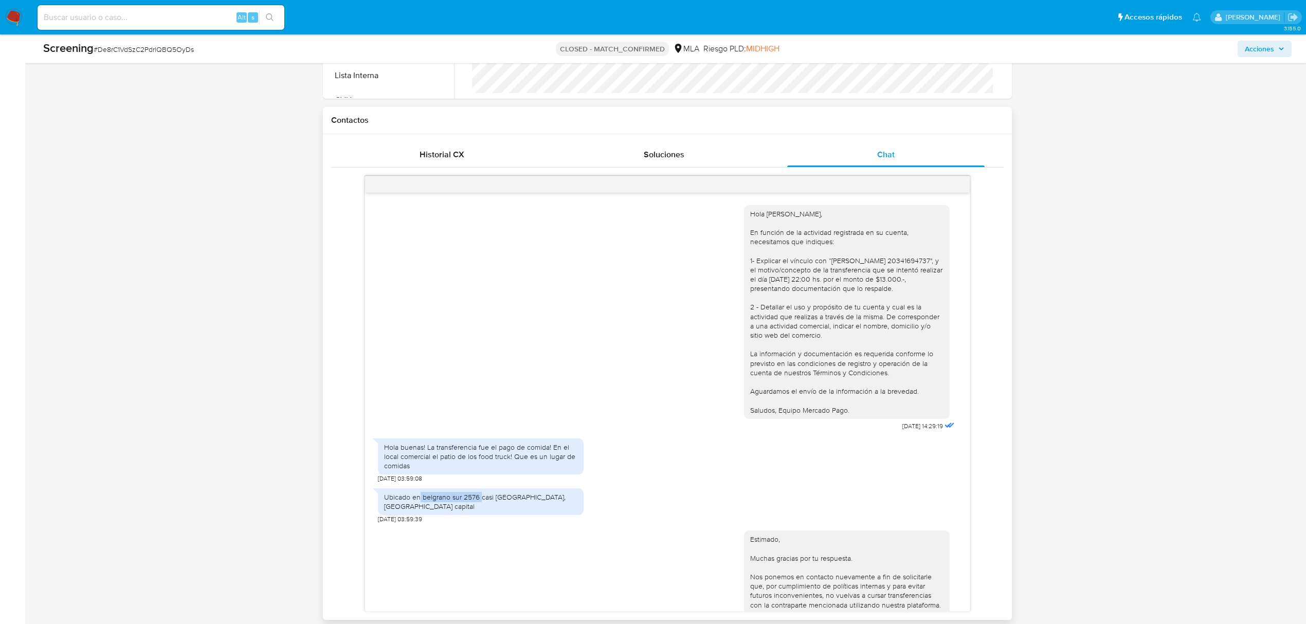
drag, startPoint x: 462, startPoint y: 504, endPoint x: 421, endPoint y: 505, distance: 41.1
click at [421, 505] on div "Ubicado en belgrano sur 2576 casi Chasqui, Santiago del estero capital" at bounding box center [480, 502] width 193 height 19
copy div "belgrano sur 2576"
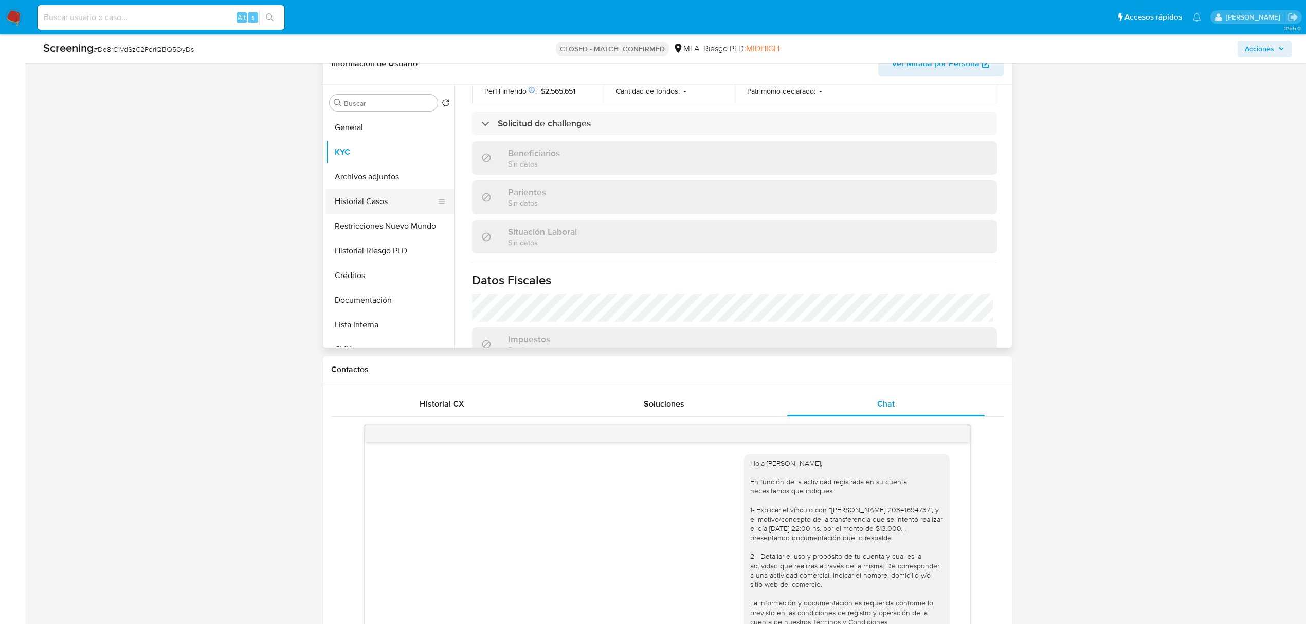
scroll to position [411, 0]
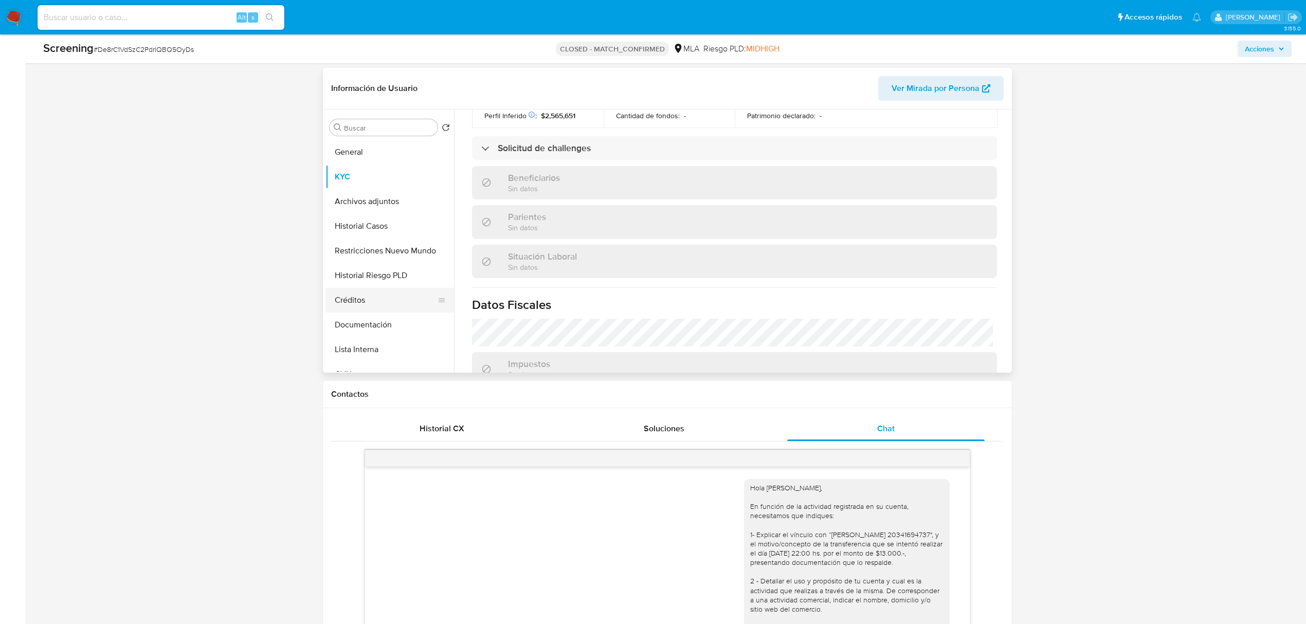
click at [375, 332] on button "Documentación" at bounding box center [389, 325] width 129 height 25
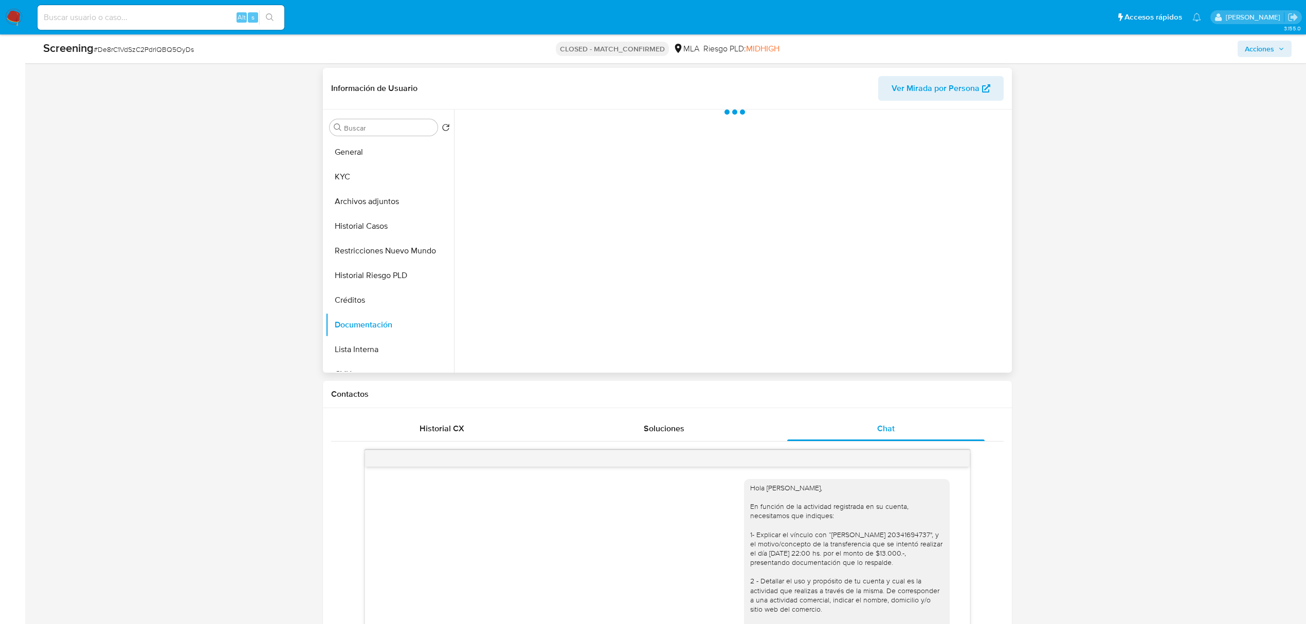
scroll to position [0, 0]
click at [378, 222] on button "Historial Casos" at bounding box center [385, 226] width 120 height 25
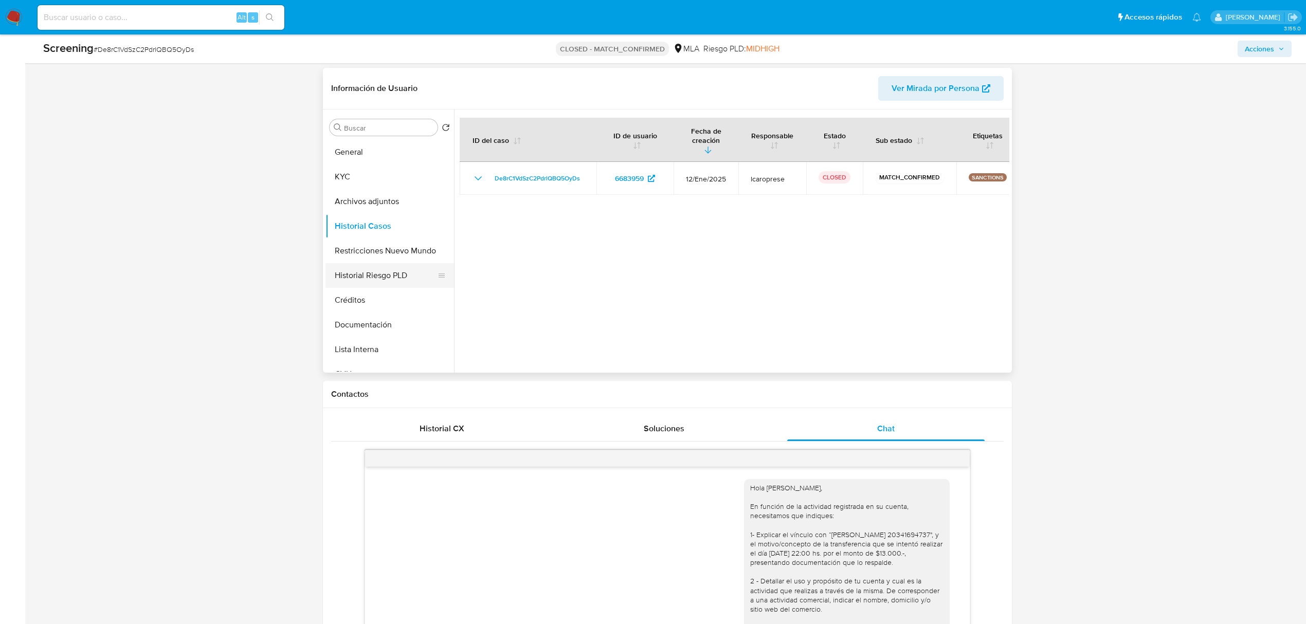
click at [378, 278] on button "Historial Riesgo PLD" at bounding box center [385, 275] width 120 height 25
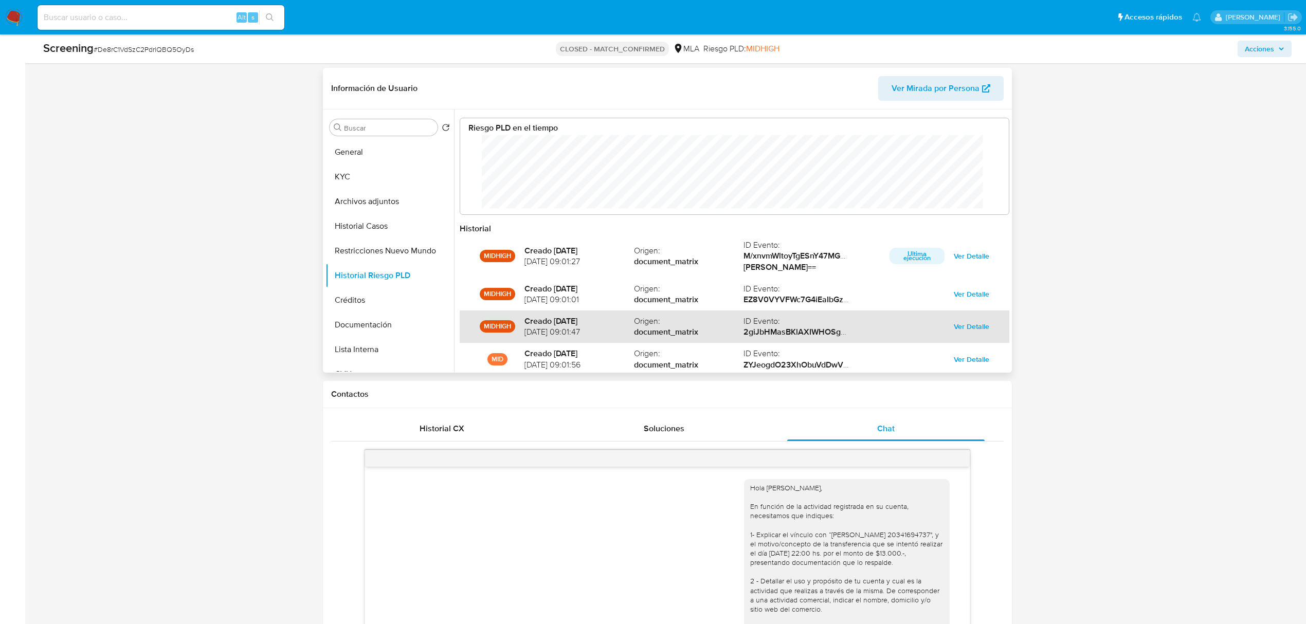
scroll to position [54, 0]
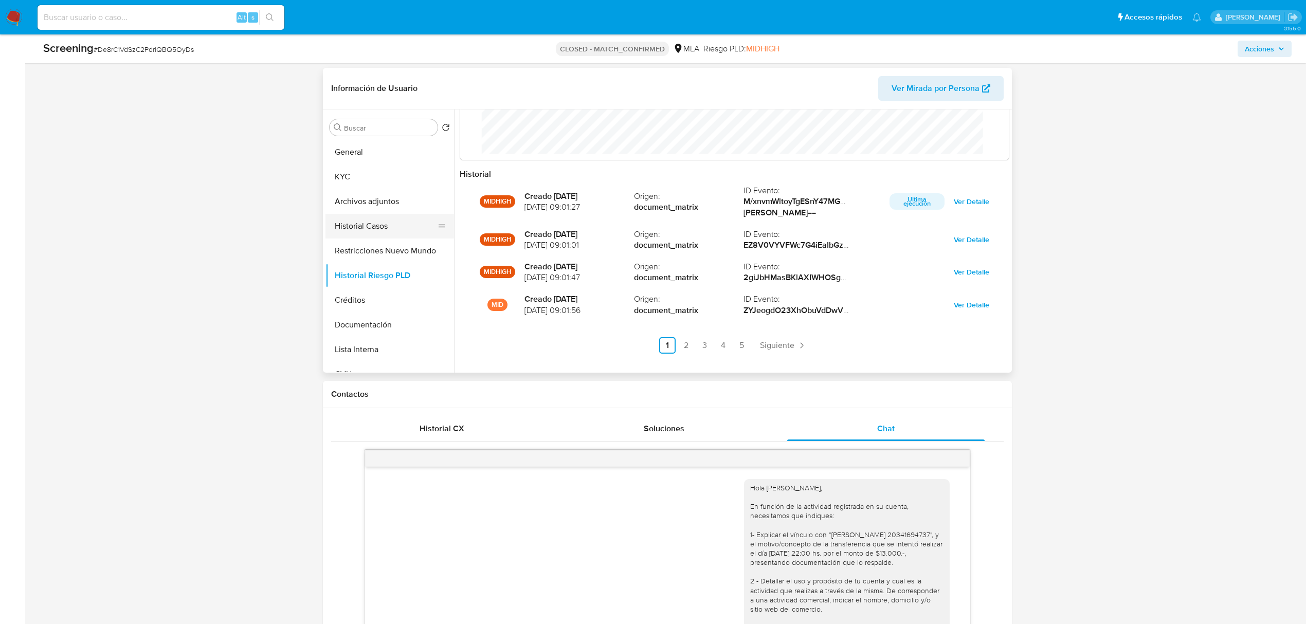
click at [369, 217] on button "Historial Casos" at bounding box center [385, 226] width 120 height 25
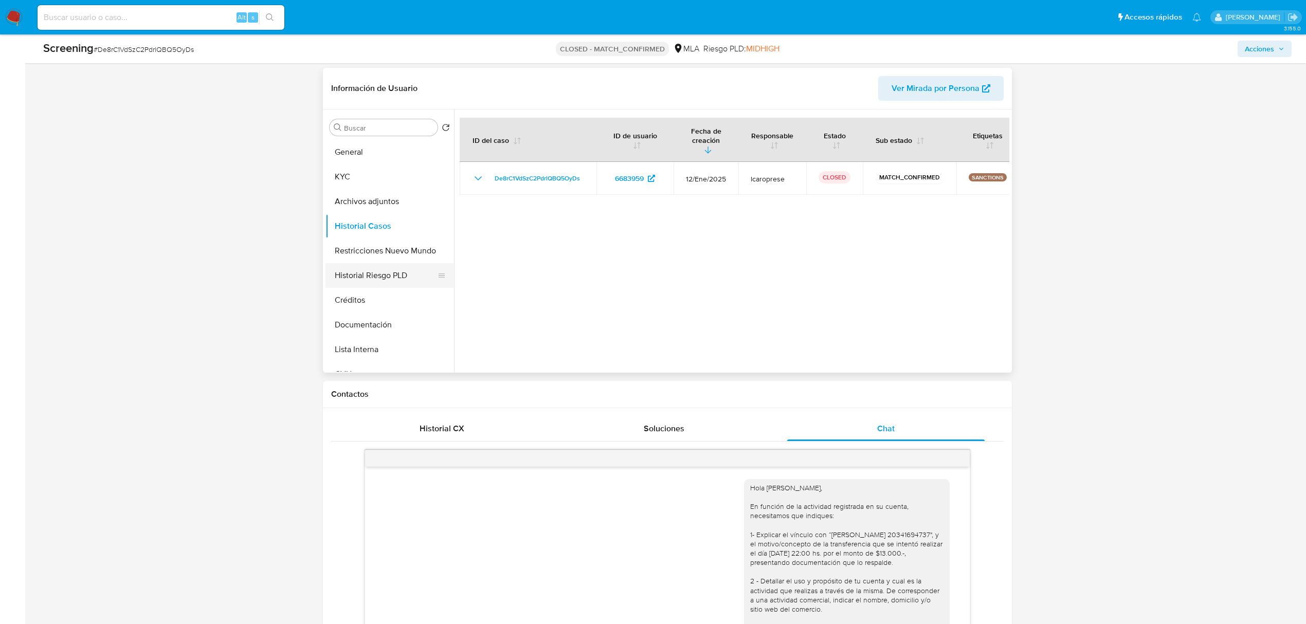
scroll to position [342, 0]
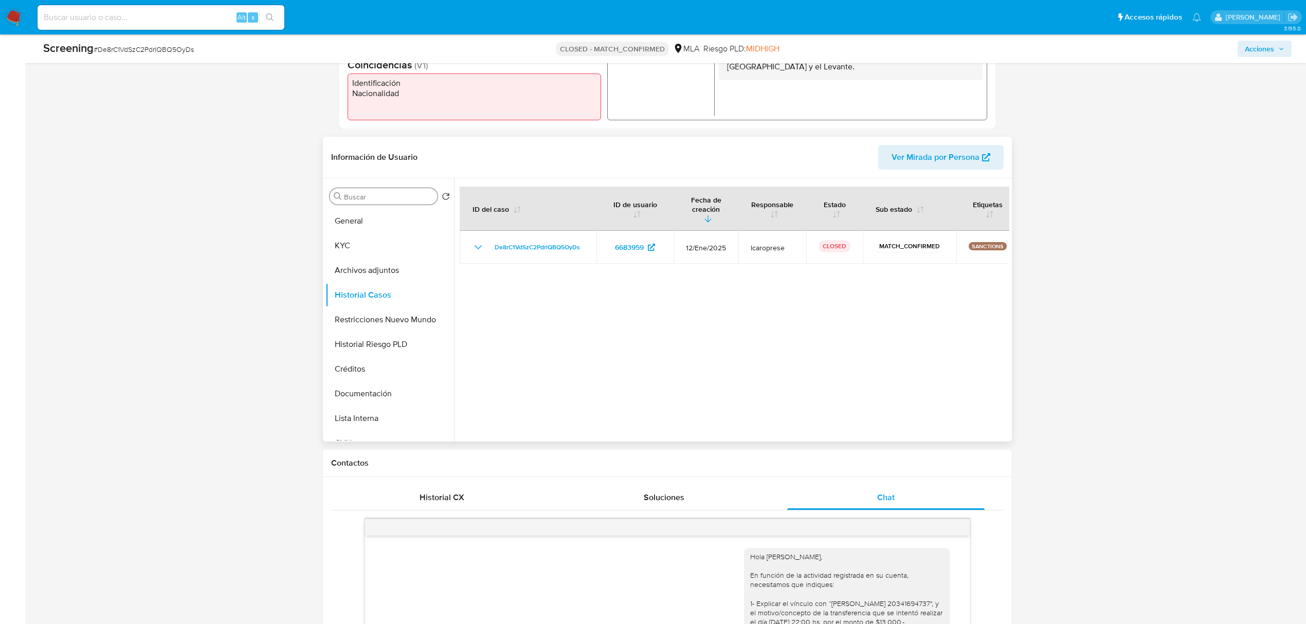
click at [350, 192] on input "Buscar" at bounding box center [388, 196] width 89 height 9
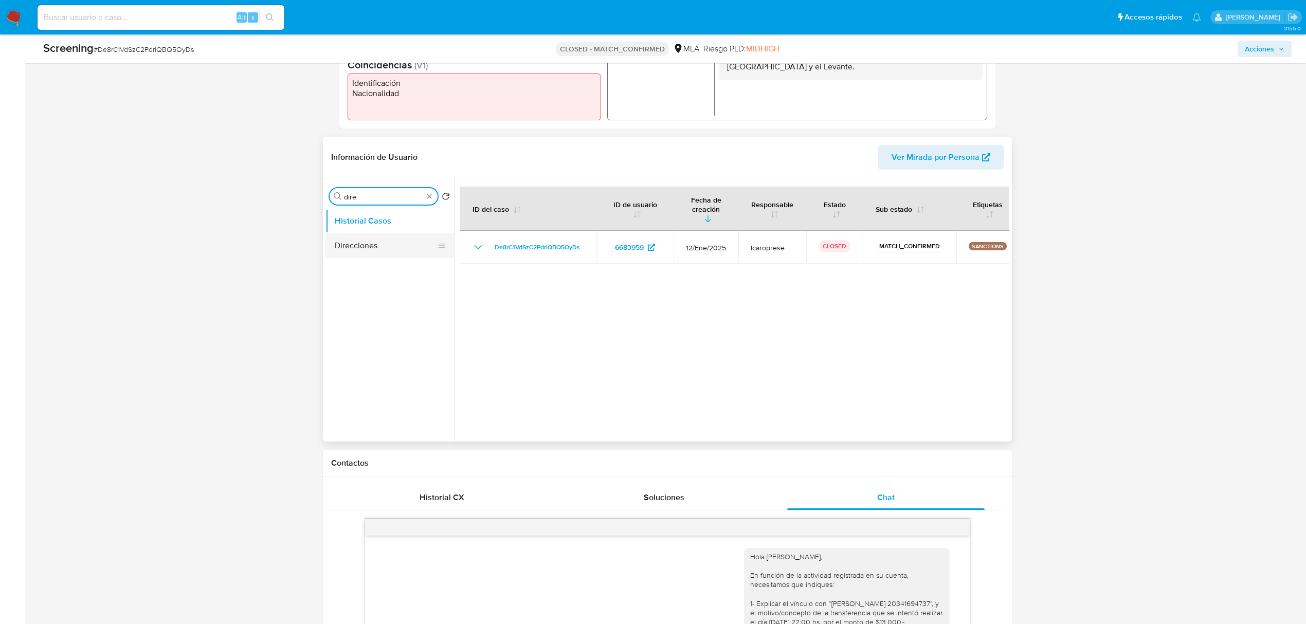
type input "dire"
click at [380, 239] on button "Direcciones" at bounding box center [389, 245] width 129 height 25
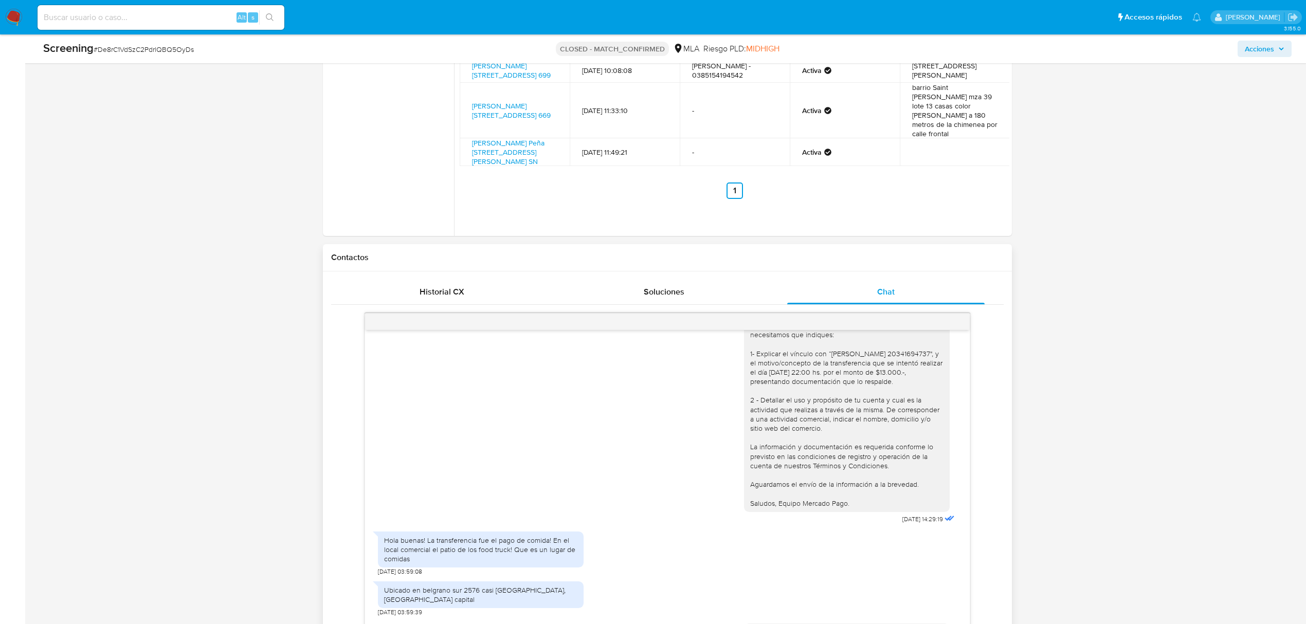
scroll to position [68, 0]
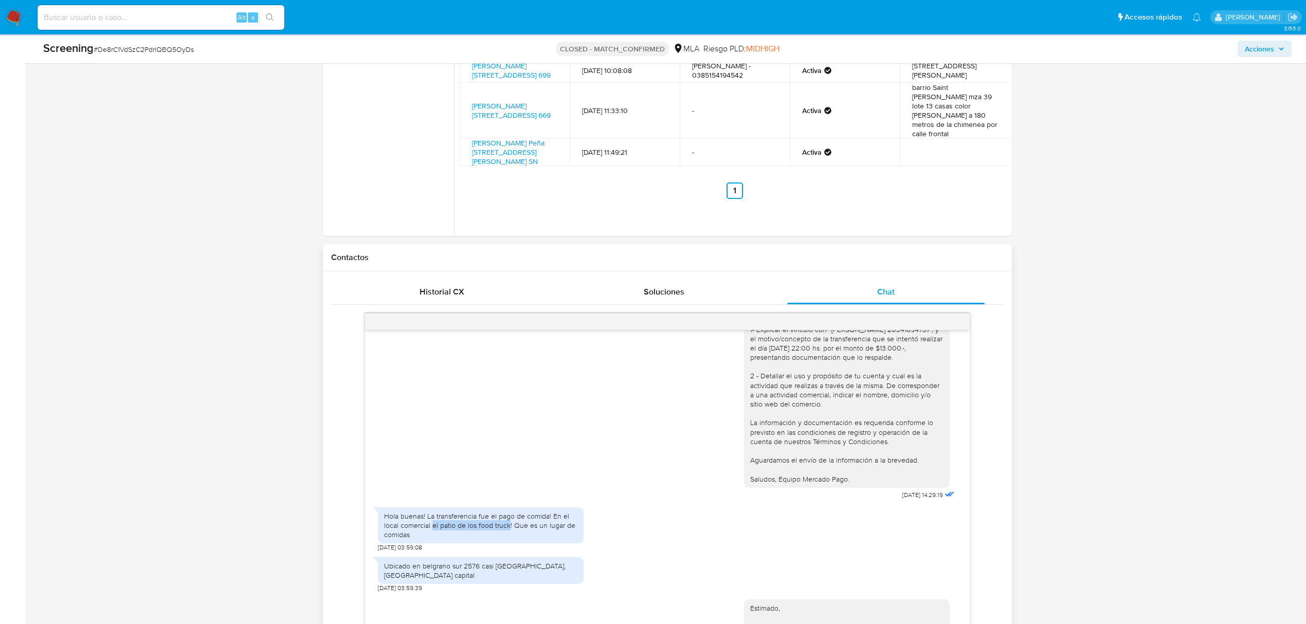
drag, startPoint x: 509, startPoint y: 535, endPoint x: 432, endPoint y: 537, distance: 77.1
click at [432, 537] on div "Hola buenas! La transferencia fue el pago de comida! En el local comercial el p…" at bounding box center [480, 526] width 193 height 28
copy div "el patio de los food truck"
click at [1019, 479] on div "Cerrado por lcaroprese Asignado el: 12/01/2025 09:41:55 Creado el: 11/01/2025 C…" at bounding box center [667, 594] width 1261 height 2203
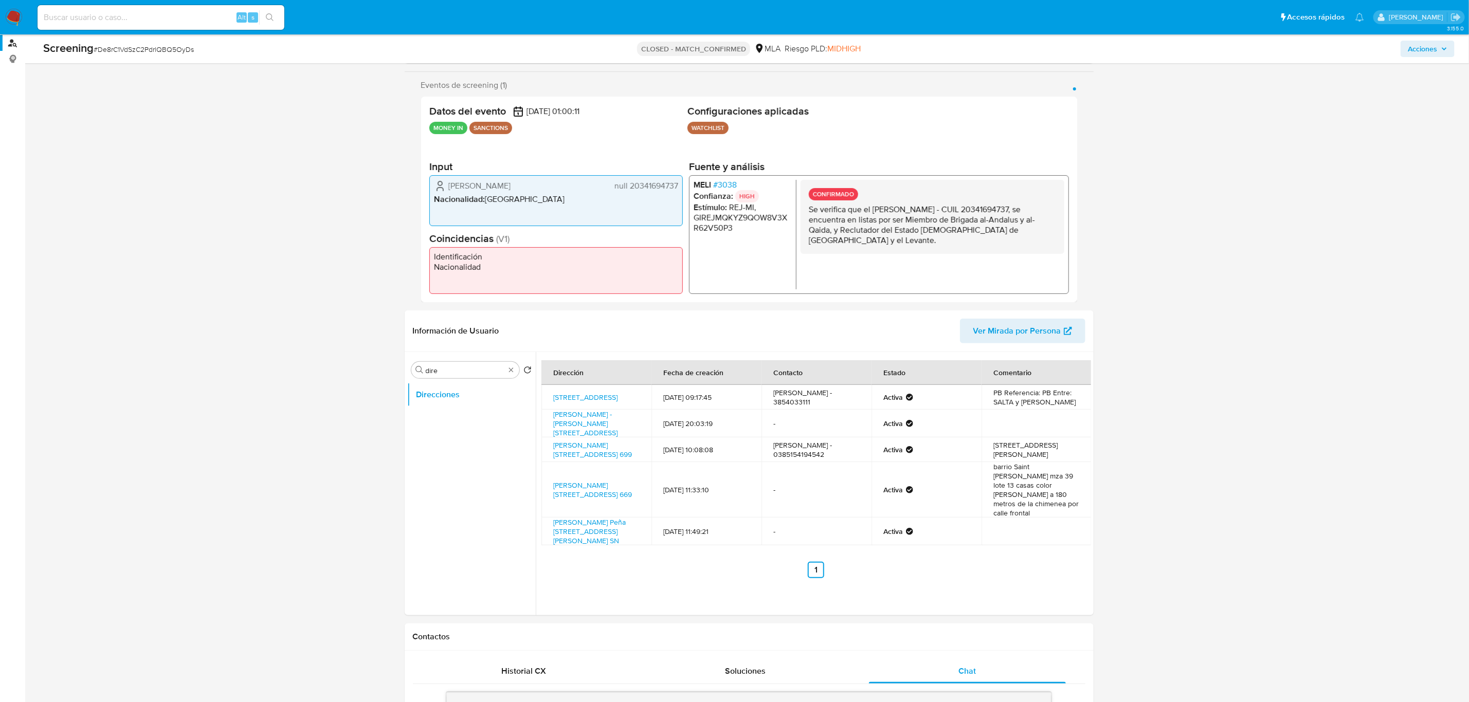
scroll to position [162, 0]
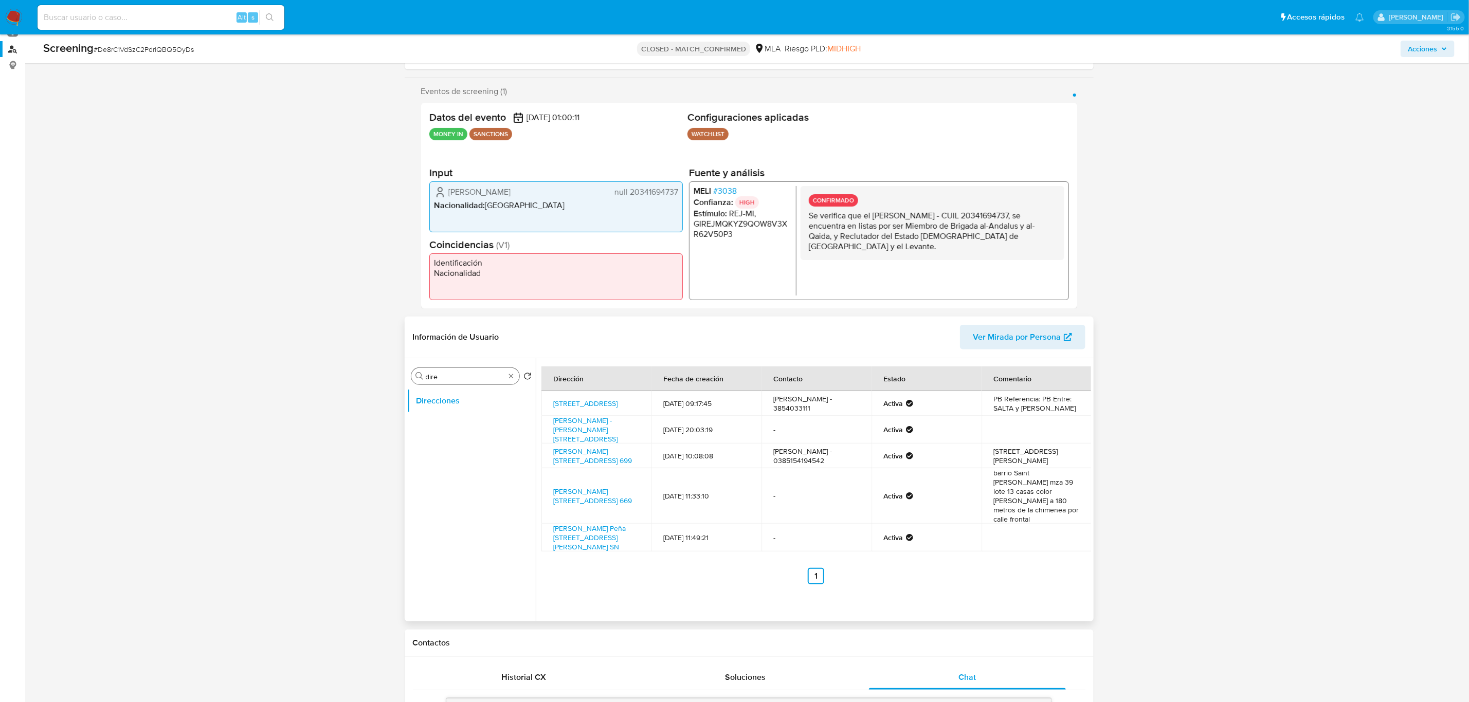
click at [515, 373] on div "Buscar dire" at bounding box center [465, 376] width 108 height 16
click at [456, 440] on button "Archivos adjuntos" at bounding box center [467, 450] width 120 height 25
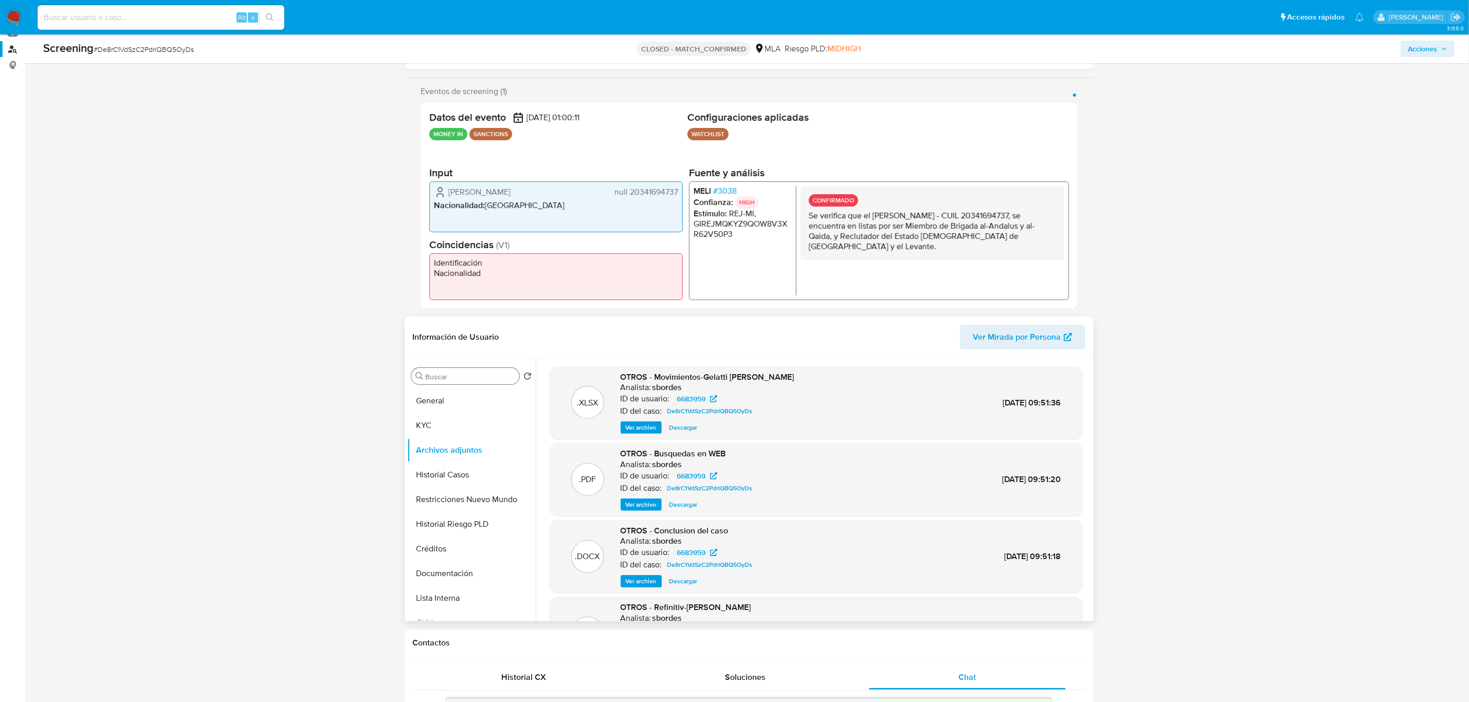
scroll to position [77, 0]
click at [687, 425] on span "Descargar" at bounding box center [683, 428] width 28 height 10
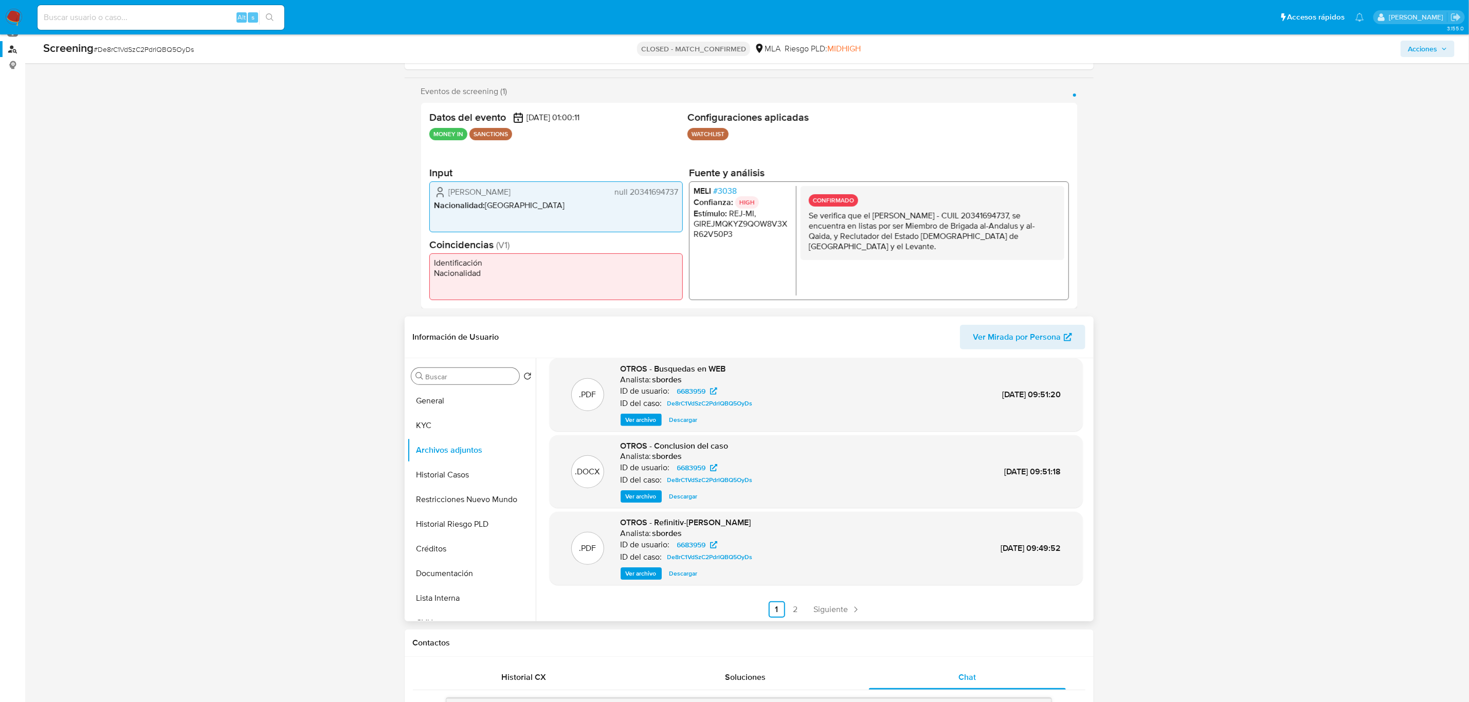
scroll to position [86, 0]
click at [787, 602] on link "2" at bounding box center [795, 608] width 16 height 16
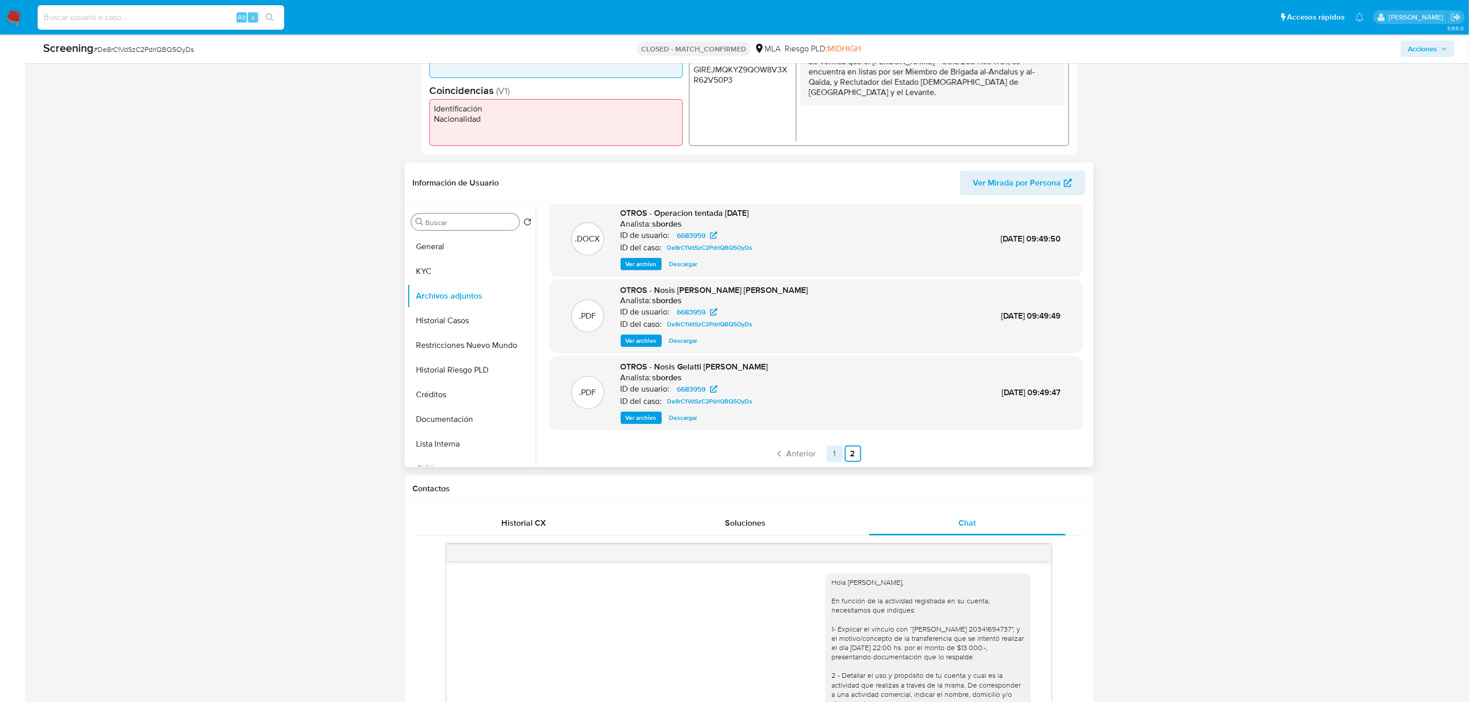
click at [836, 457] on link "1" at bounding box center [834, 454] width 16 height 16
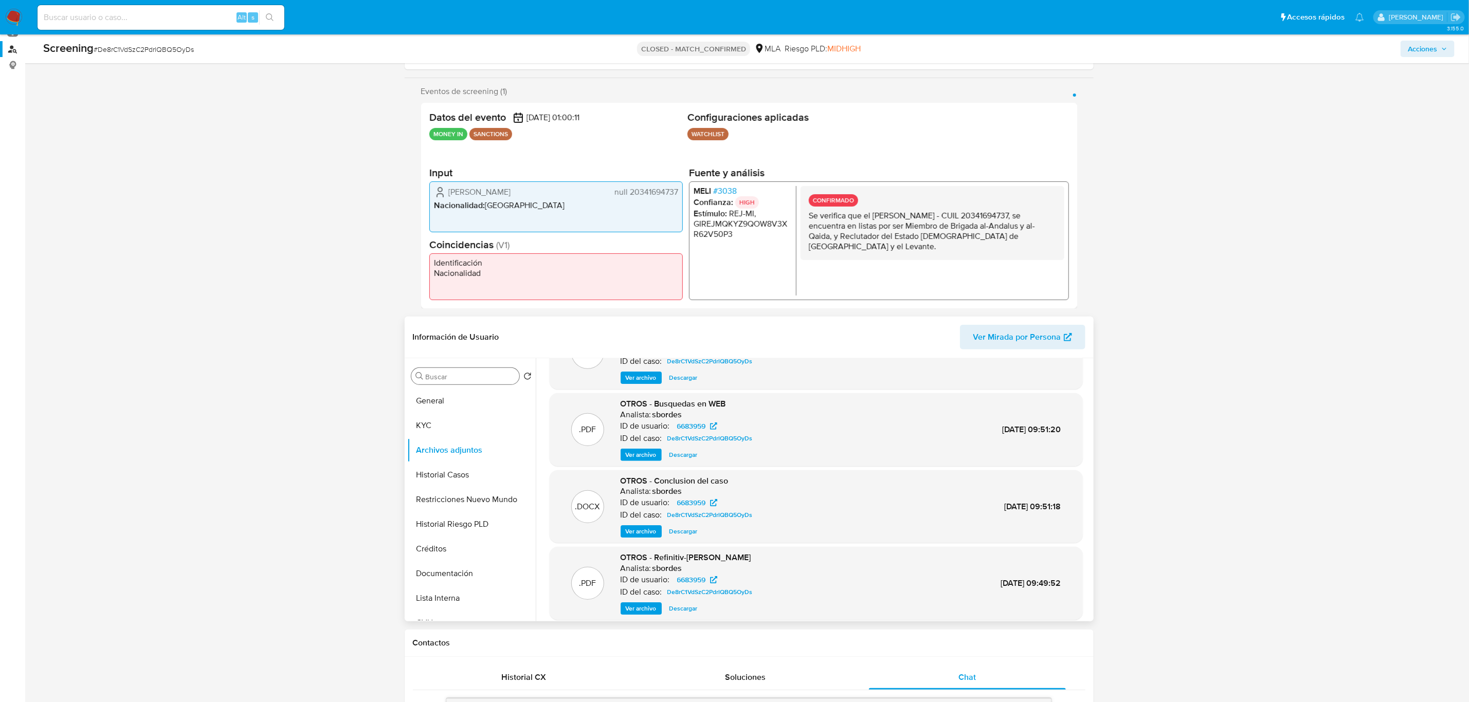
scroll to position [77, 0]
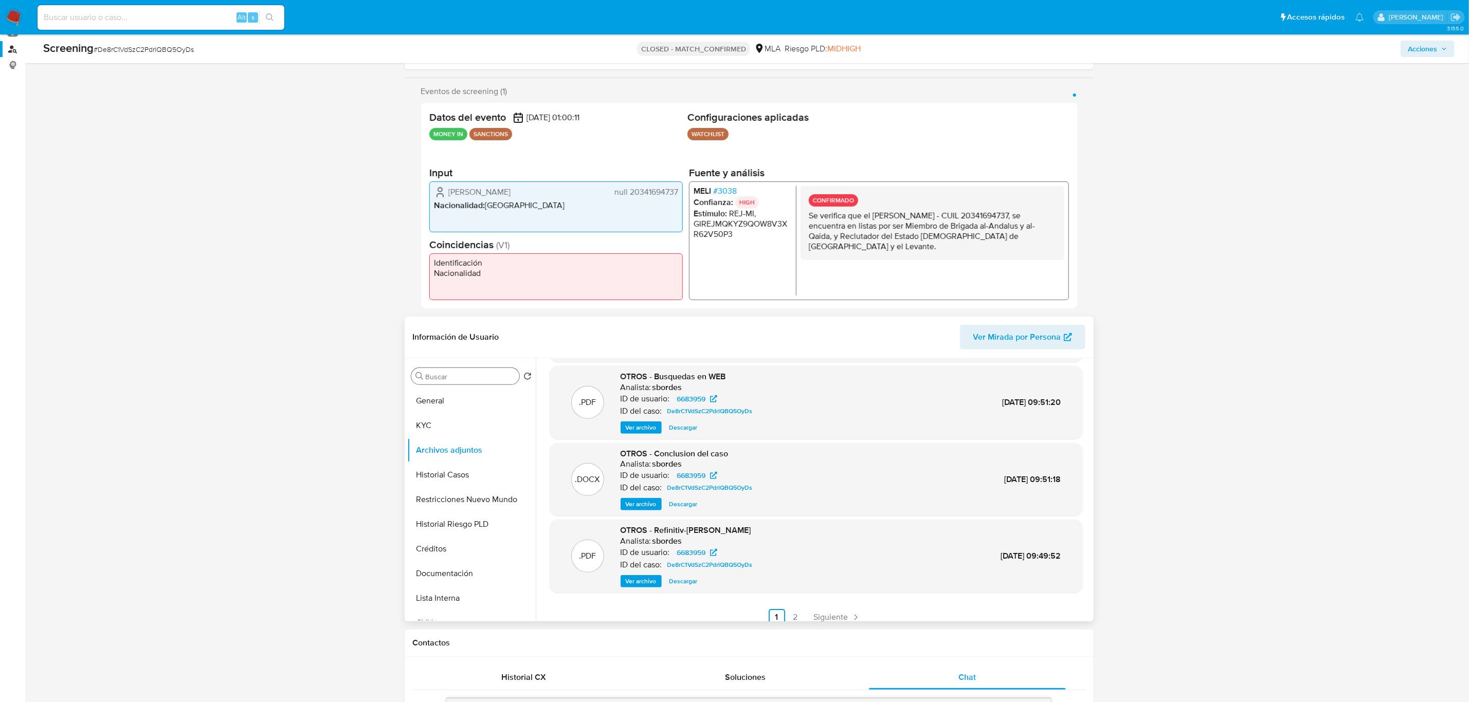
click at [681, 428] on span "Descargar" at bounding box center [683, 428] width 28 height 10
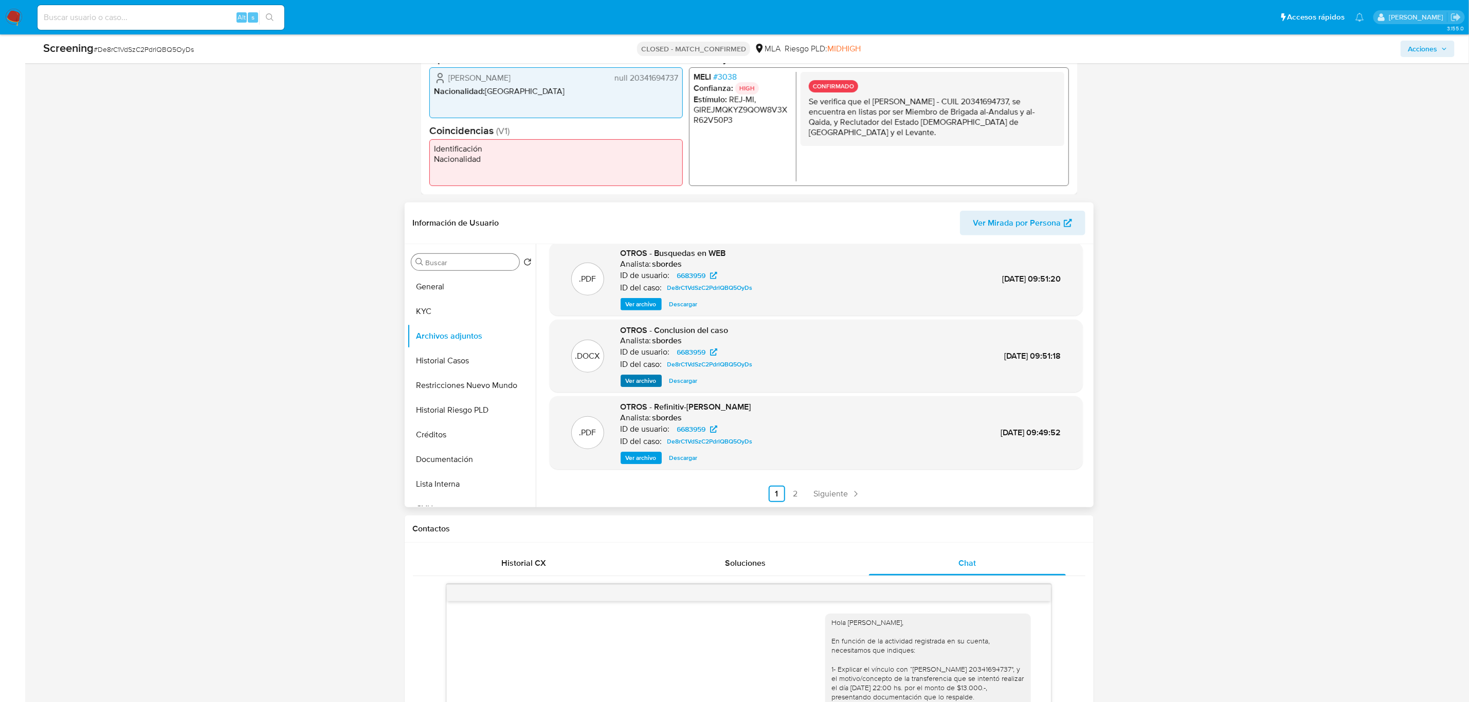
scroll to position [317, 0]
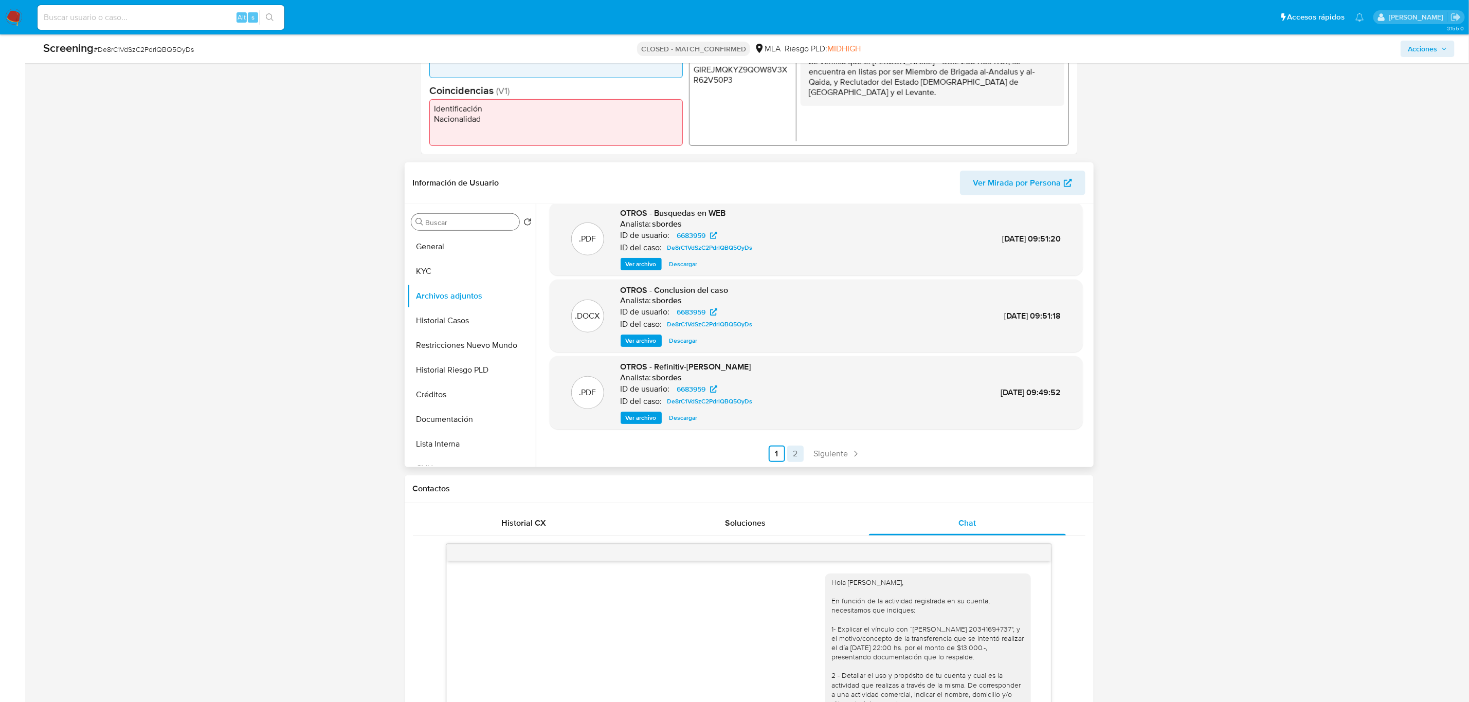
click at [792, 452] on link "2" at bounding box center [795, 454] width 16 height 16
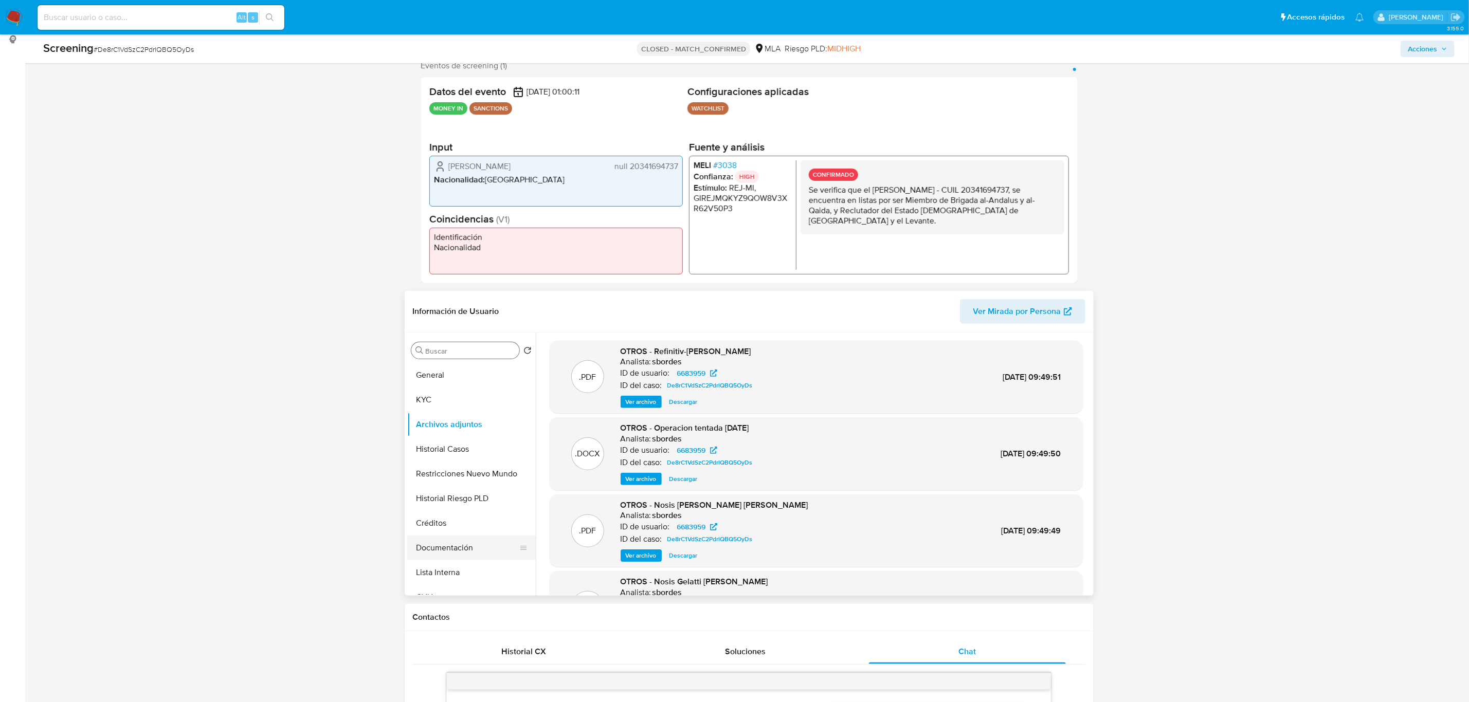
scroll to position [231, 0]
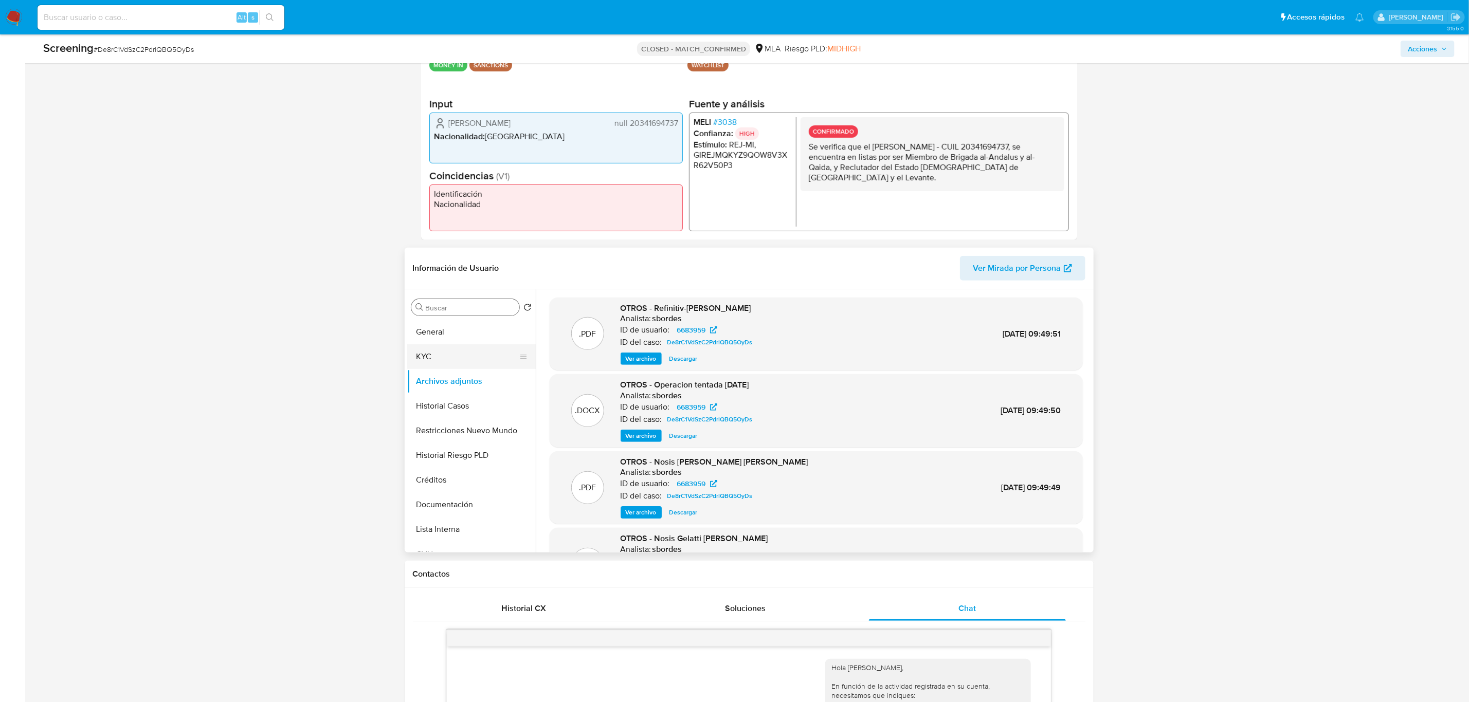
click at [456, 363] on button "KYC" at bounding box center [467, 356] width 120 height 25
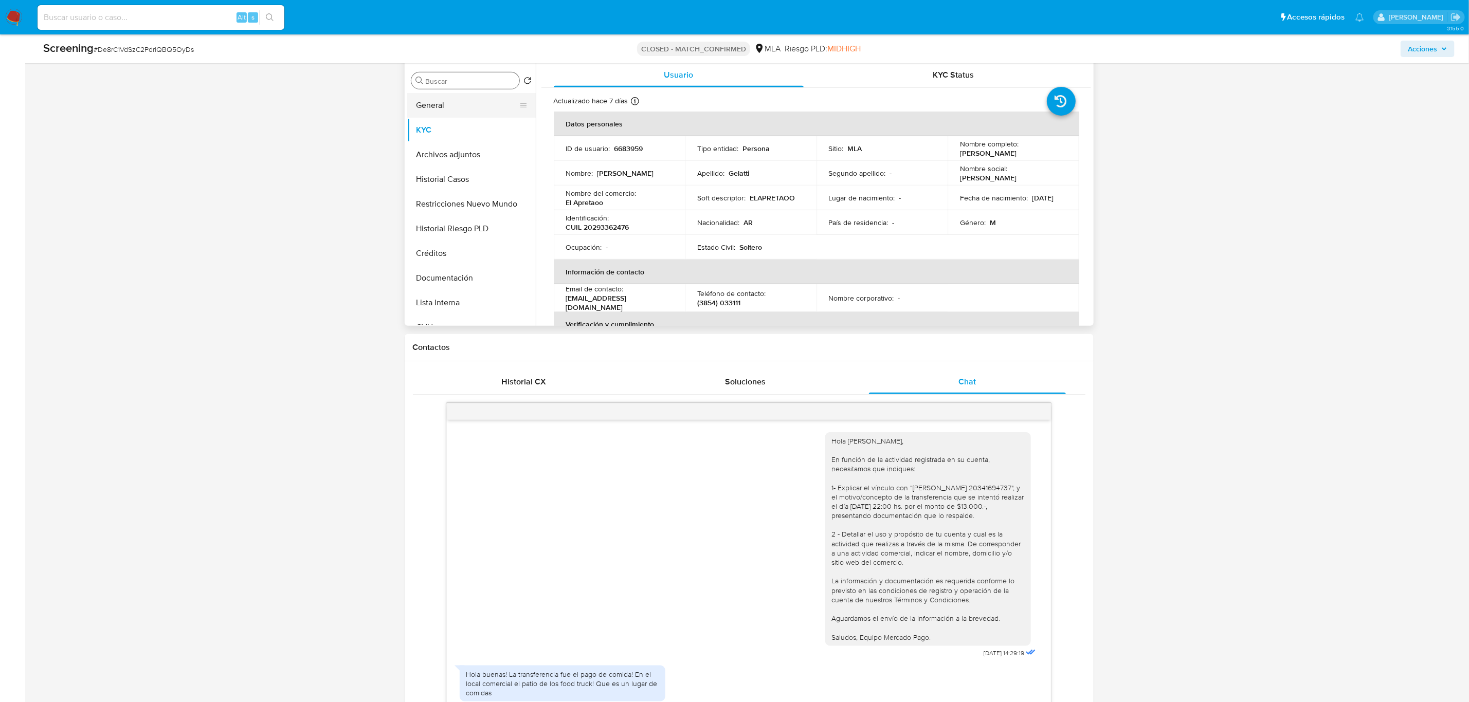
scroll to position [318, 0]
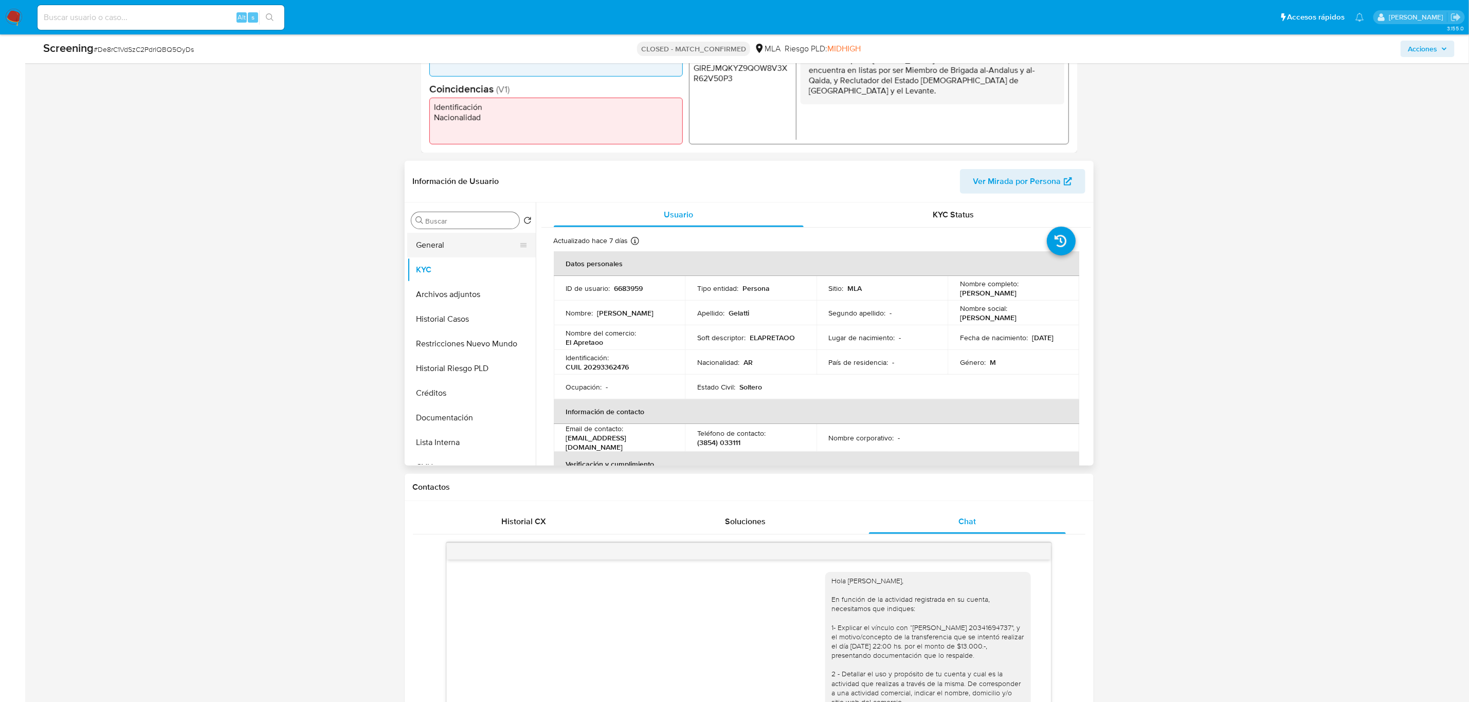
click at [470, 257] on button "General" at bounding box center [467, 245] width 120 height 25
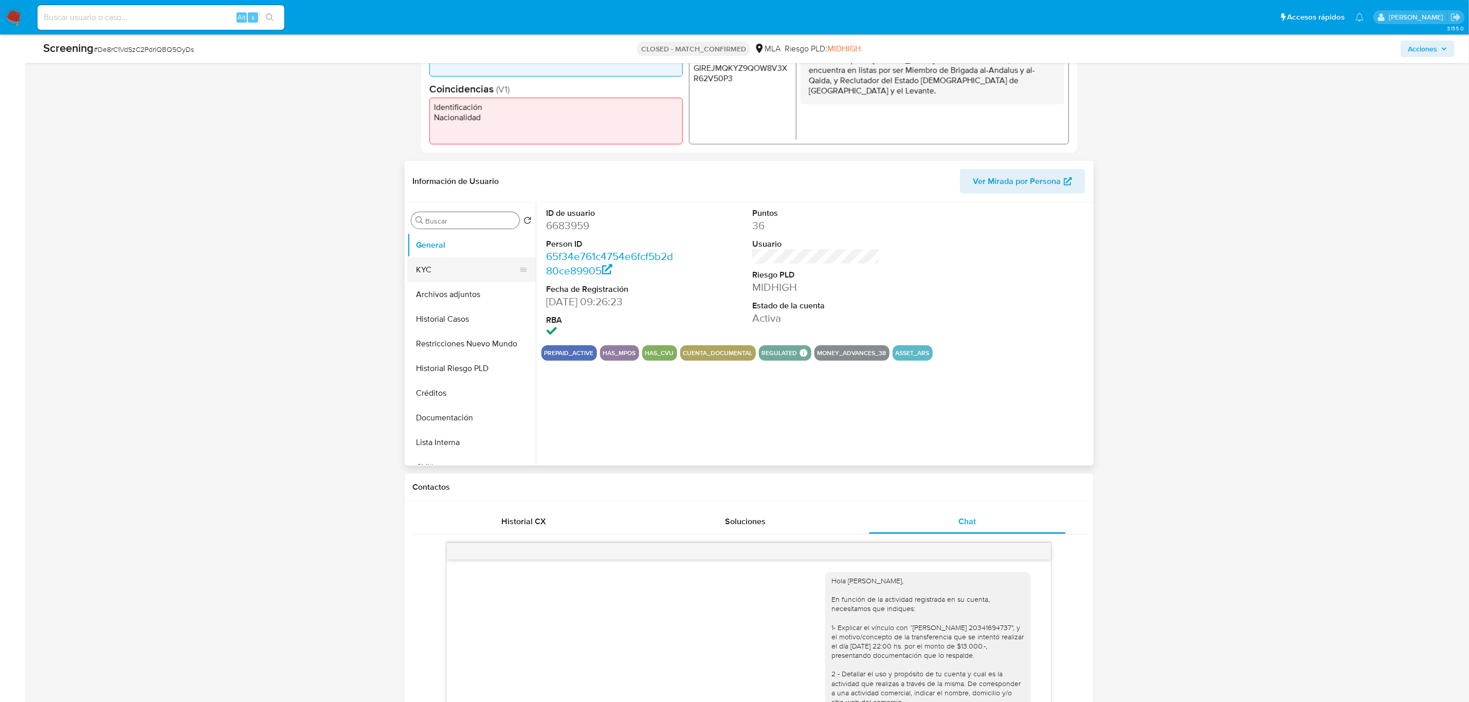
click at [463, 270] on button "KYC" at bounding box center [467, 270] width 120 height 25
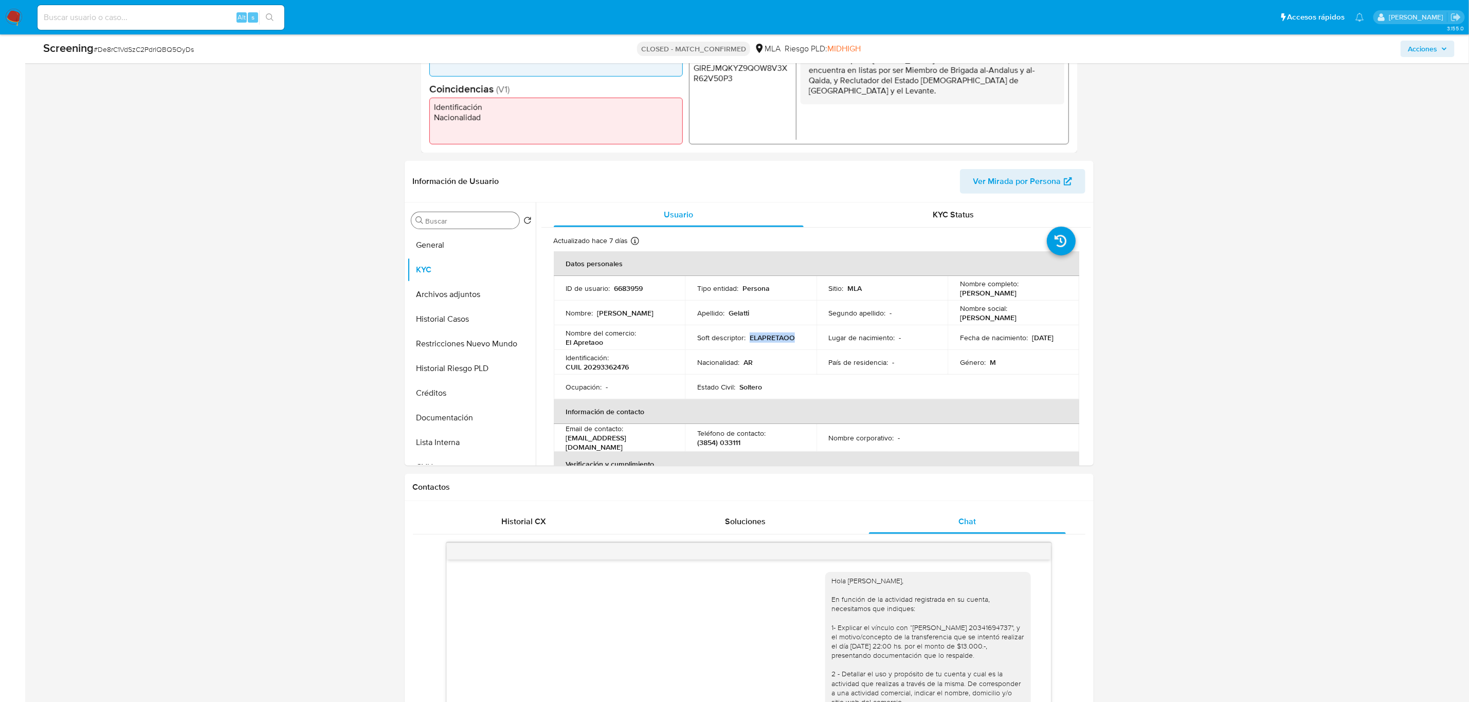
drag, startPoint x: 793, startPoint y: 341, endPoint x: 749, endPoint y: 338, distance: 44.3
click at [750, 338] on p "ELAPRETAOO" at bounding box center [772, 337] width 45 height 9
copy p "ELAPRETAOO"
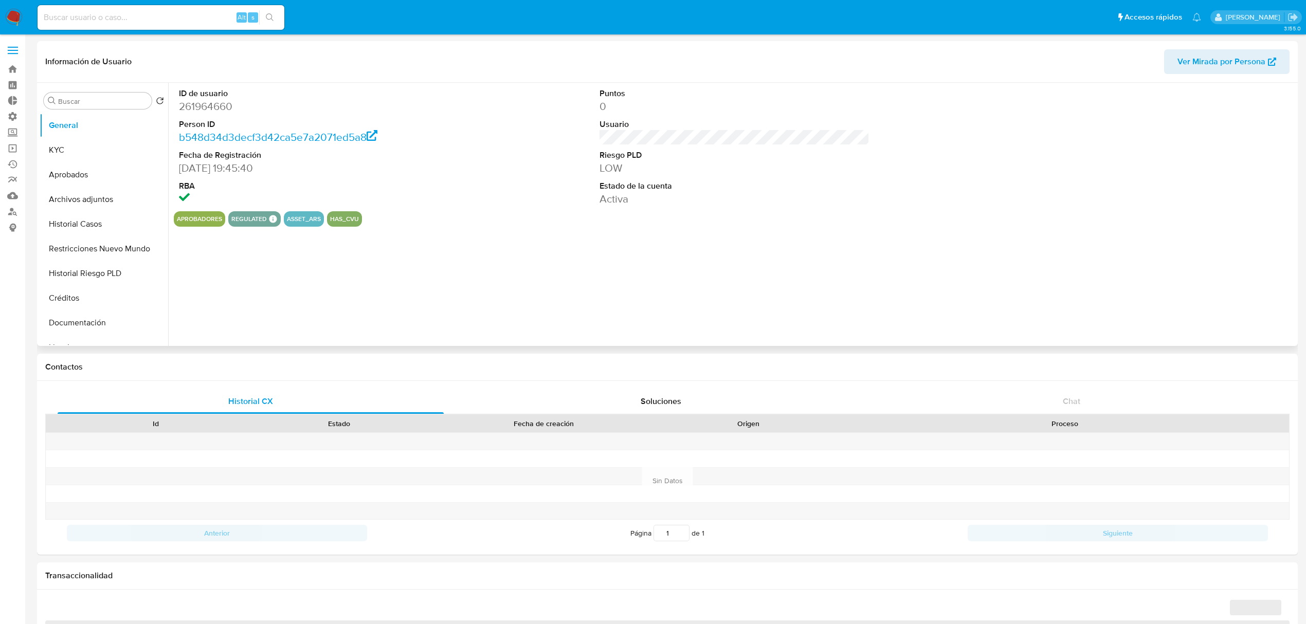
select select "10"
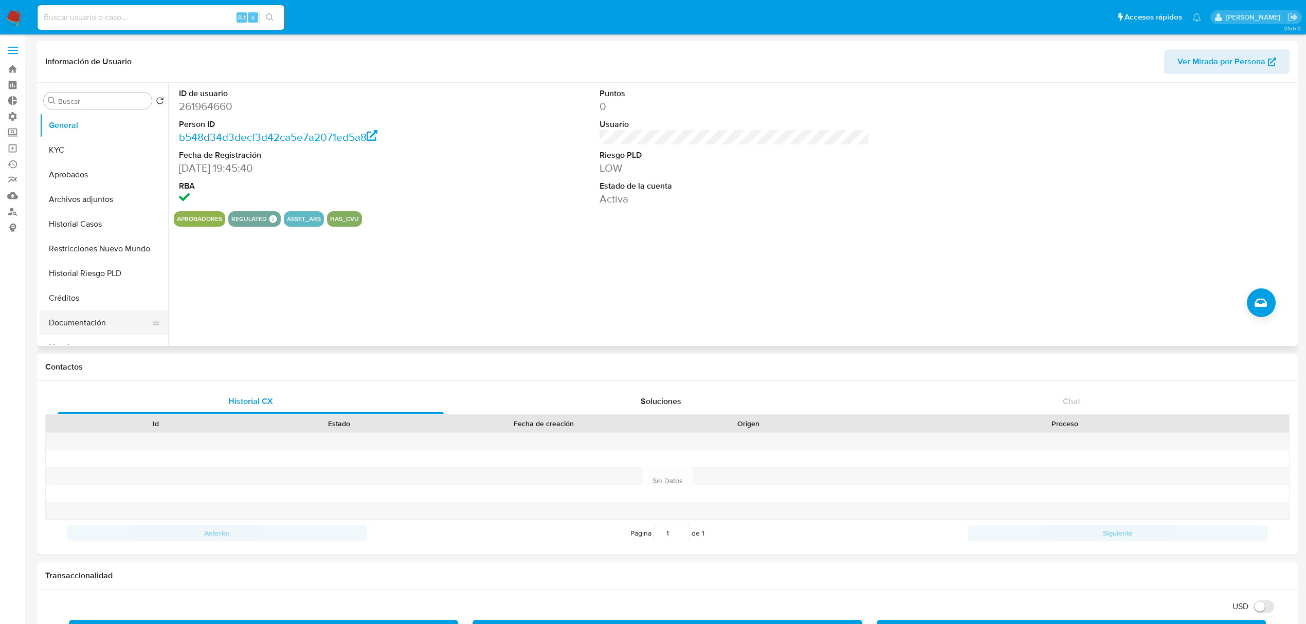
click at [96, 316] on button "Documentación" at bounding box center [100, 323] width 120 height 25
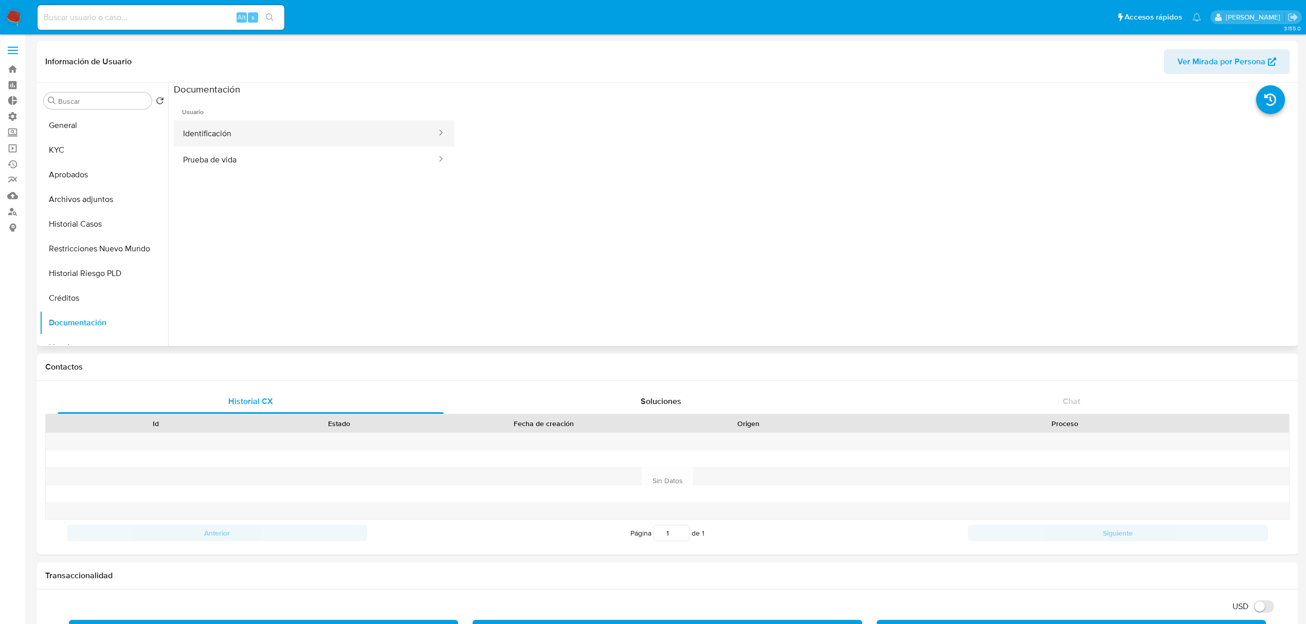
click at [324, 126] on button "Identificación" at bounding box center [306, 133] width 264 height 26
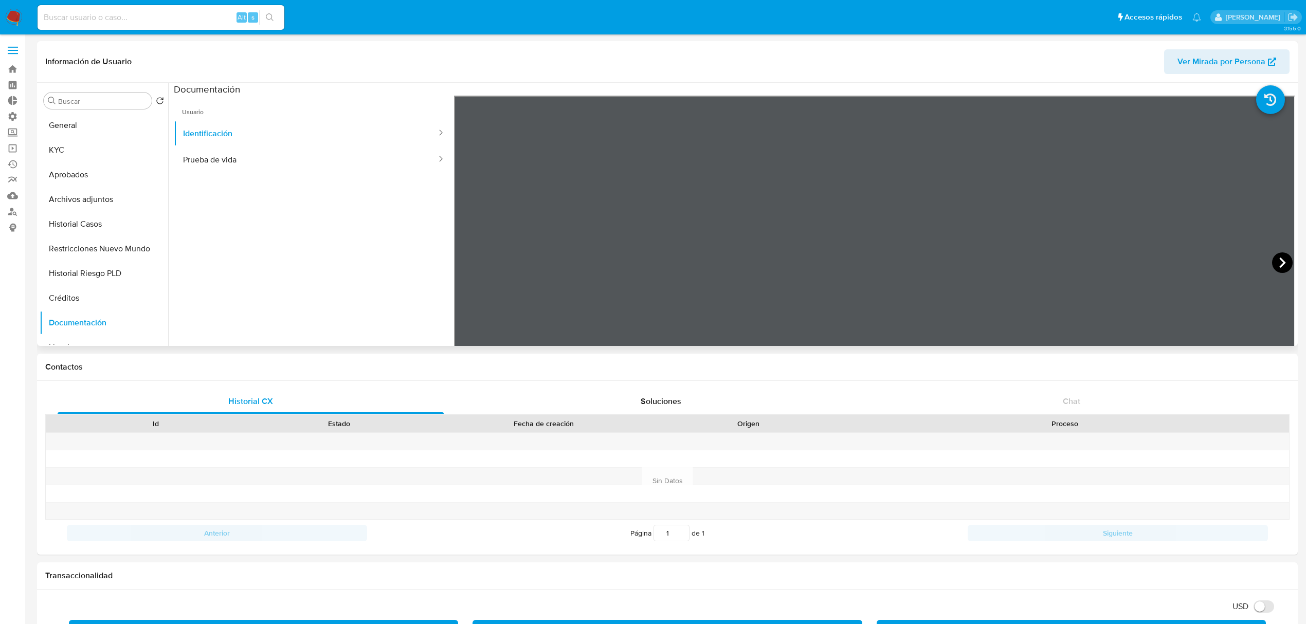
click at [1280, 259] on icon at bounding box center [1282, 262] width 21 height 21
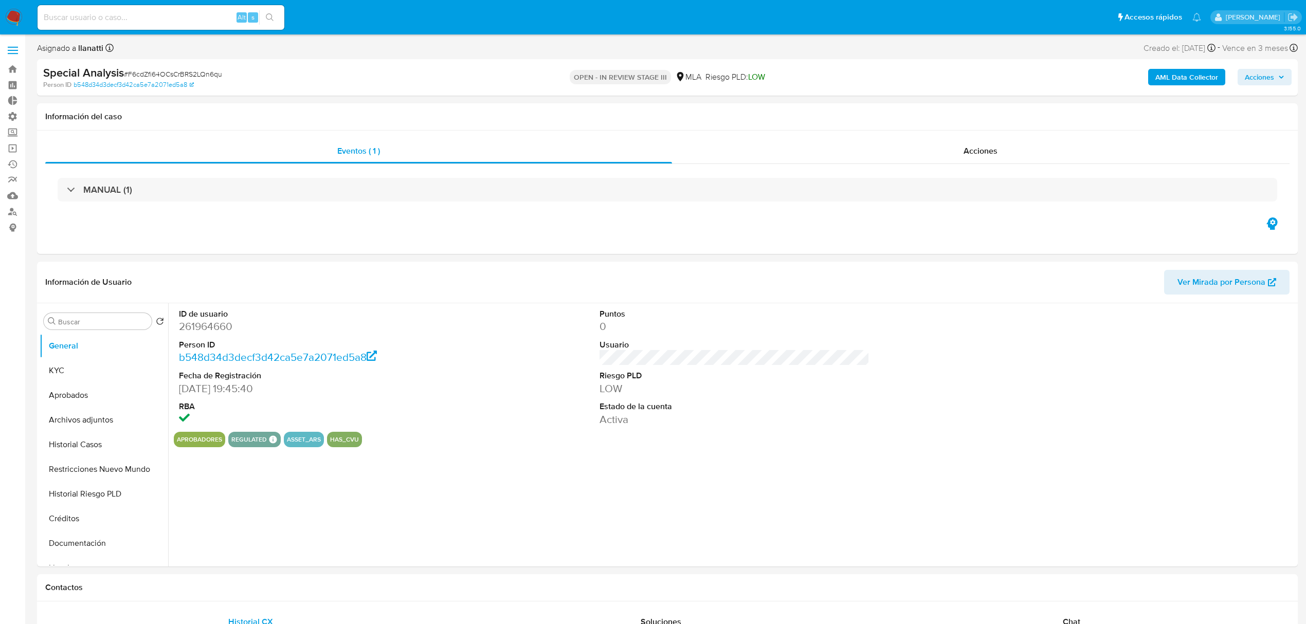
select select "10"
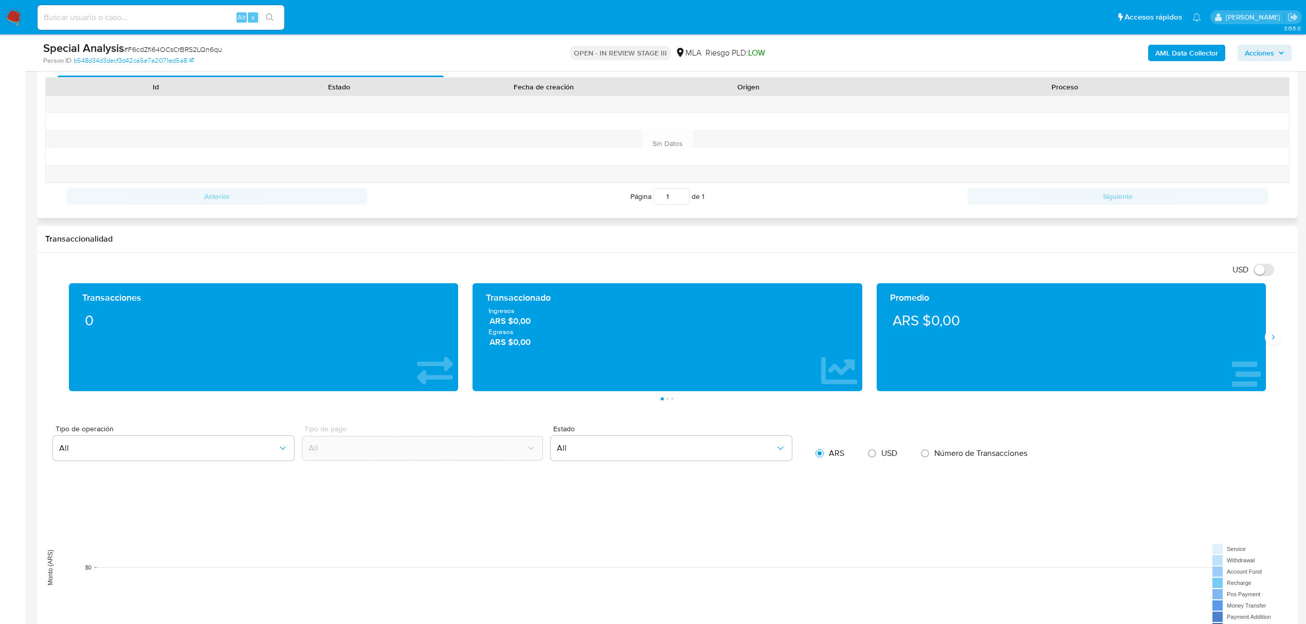
scroll to position [548, 0]
